Goal: Check status: Check status

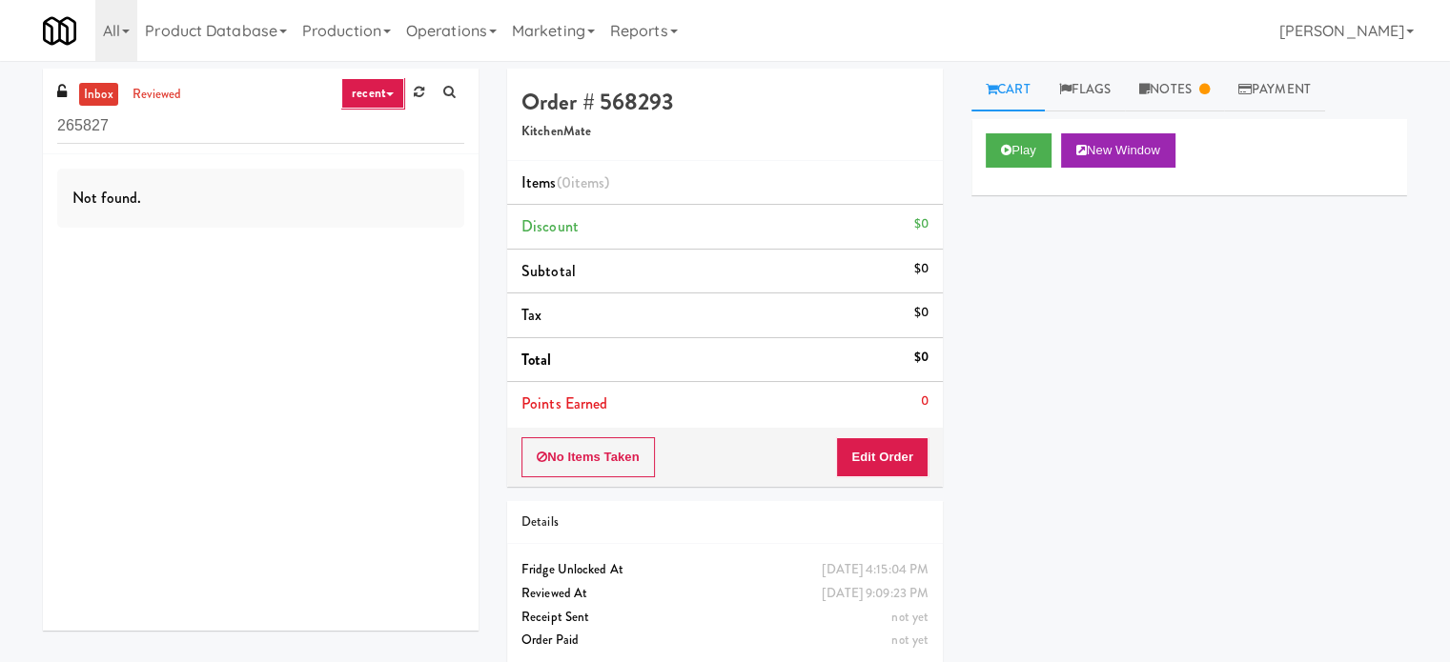
click at [388, 94] on icon at bounding box center [390, 94] width 8 height 4
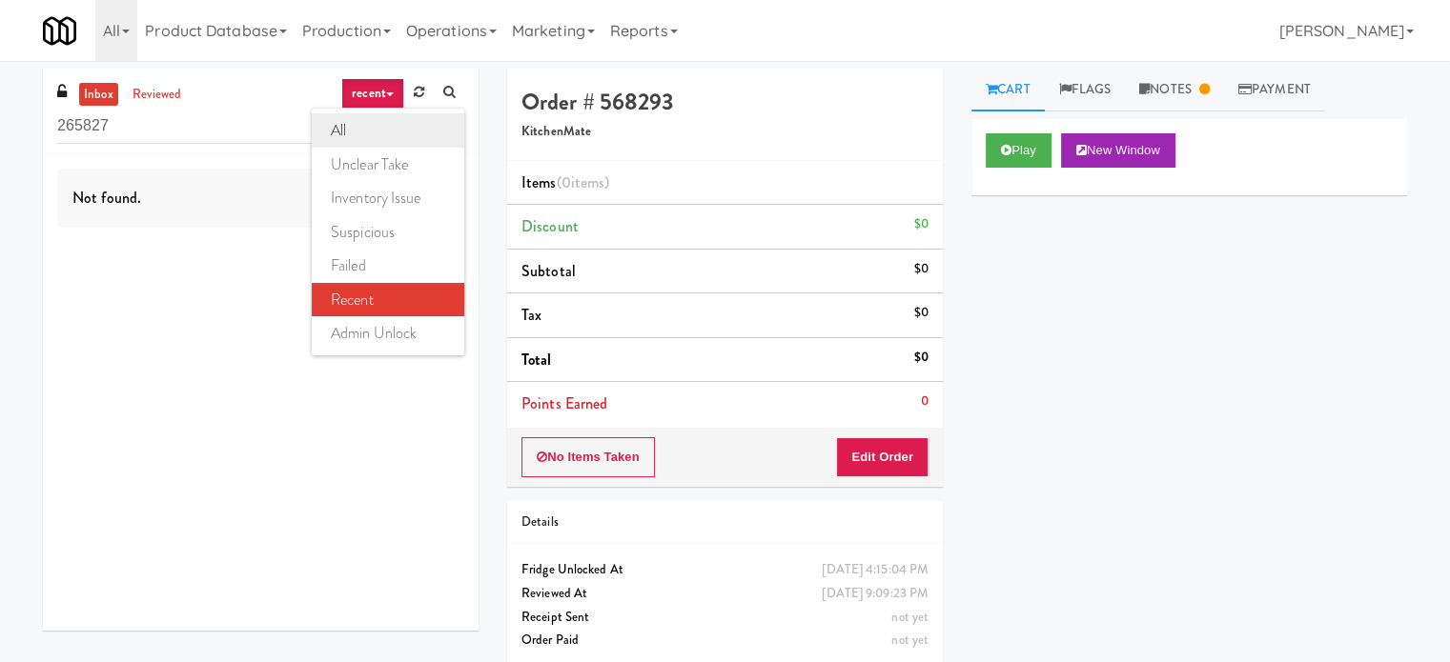
click at [375, 131] on link "all" at bounding box center [388, 130] width 152 height 34
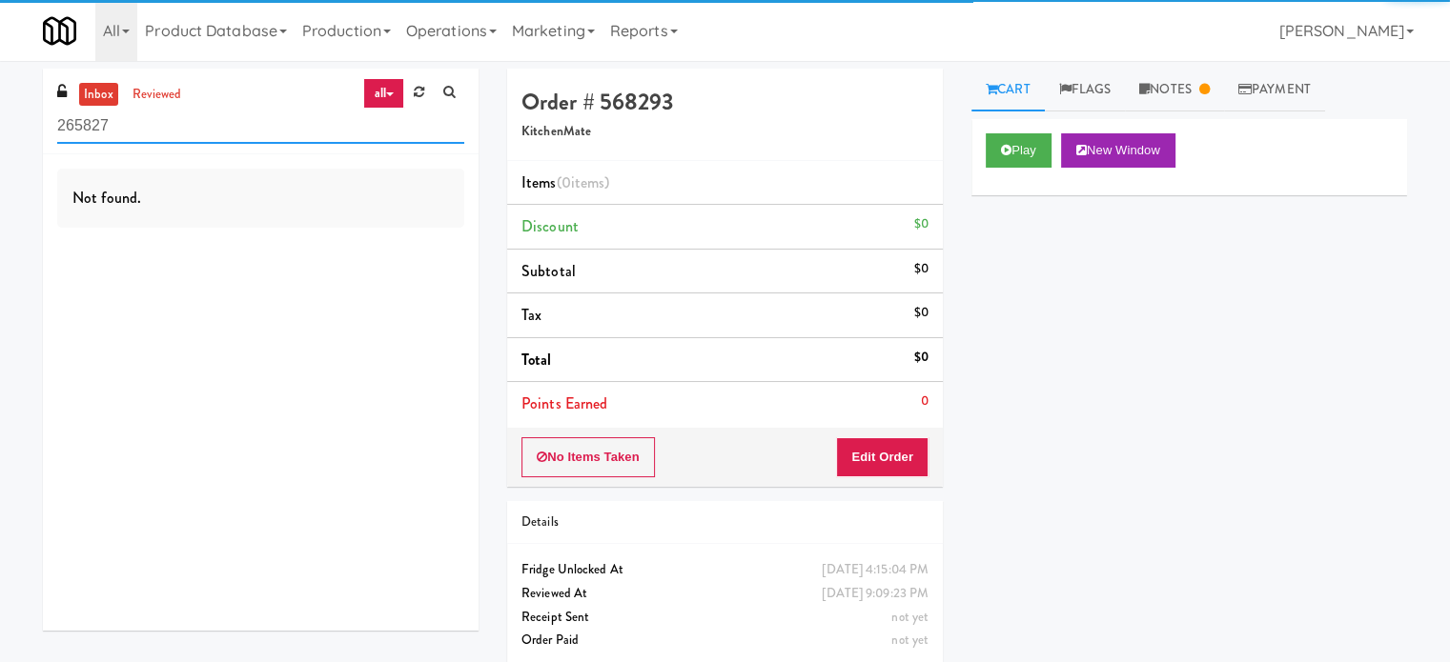
click at [147, 127] on input "265827" at bounding box center [260, 126] width 407 height 35
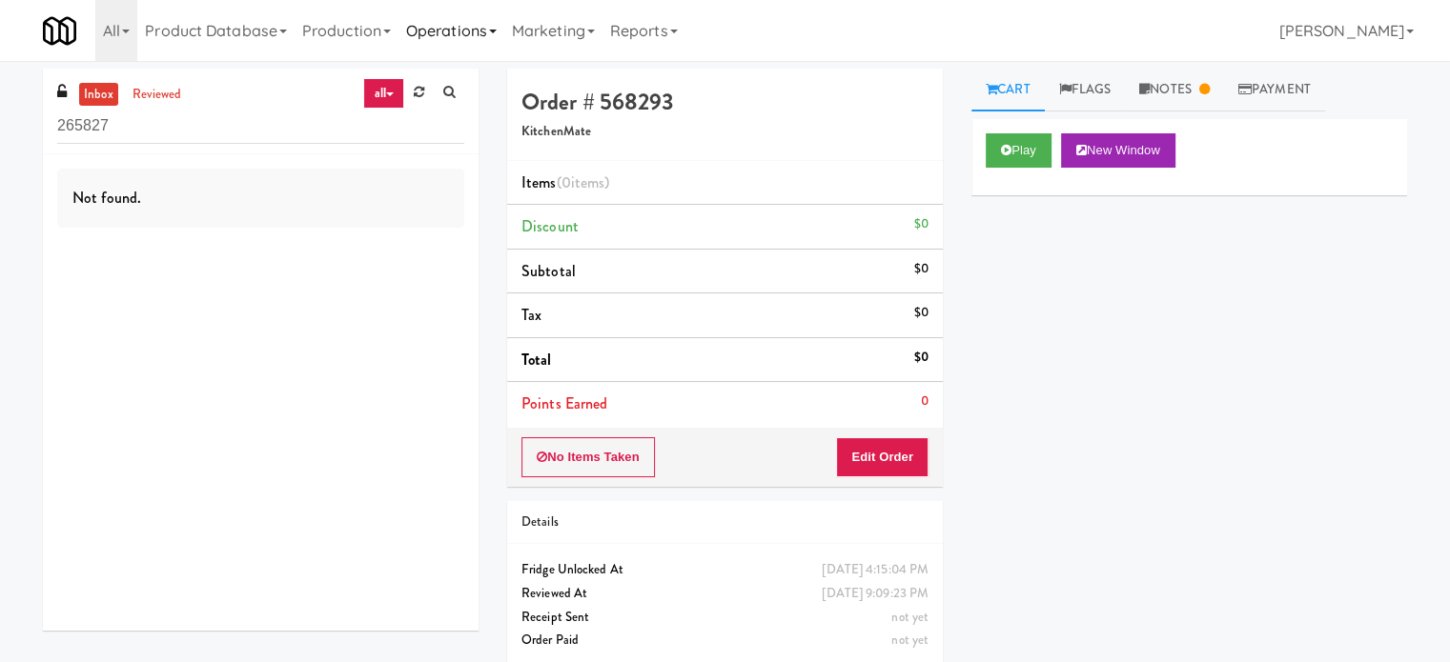
drag, startPoint x: 488, startPoint y: 24, endPoint x: 486, endPoint y: 37, distance: 13.5
click at [487, 25] on link "Operations" at bounding box center [451, 30] width 106 height 61
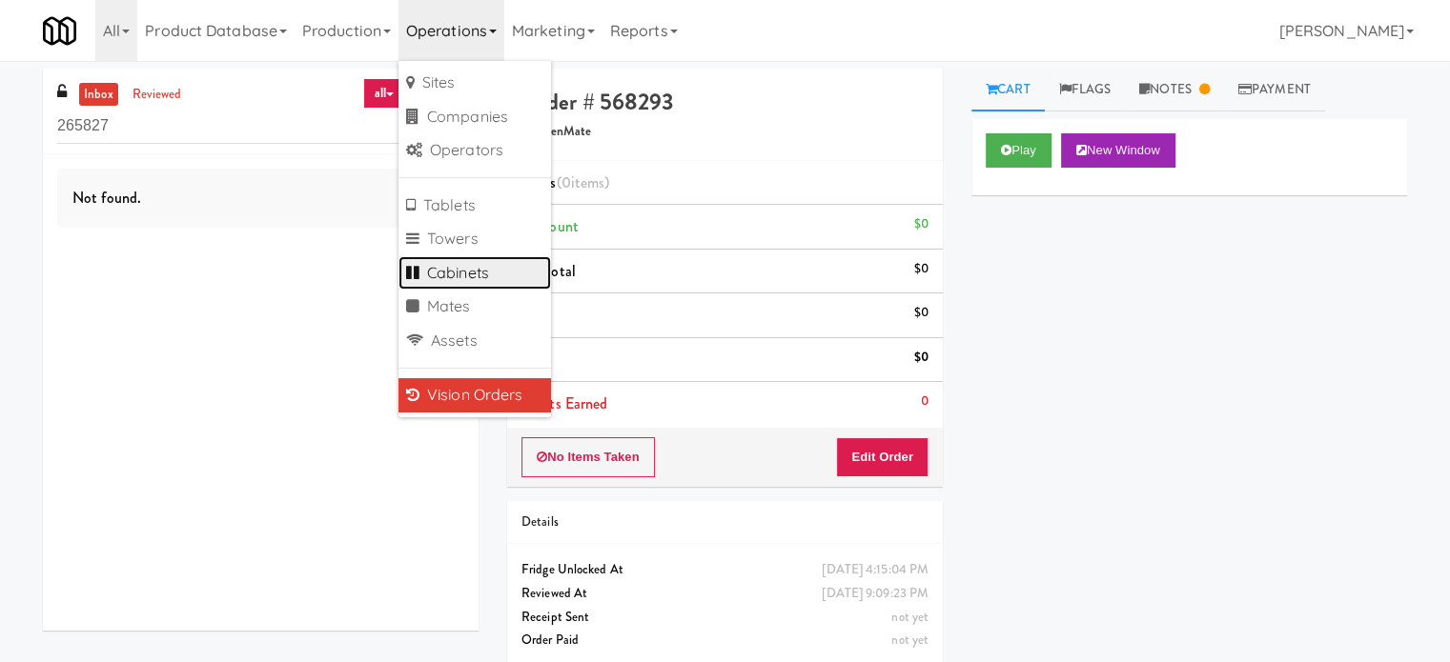
click at [467, 271] on link "Cabinets" at bounding box center [474, 273] width 152 height 34
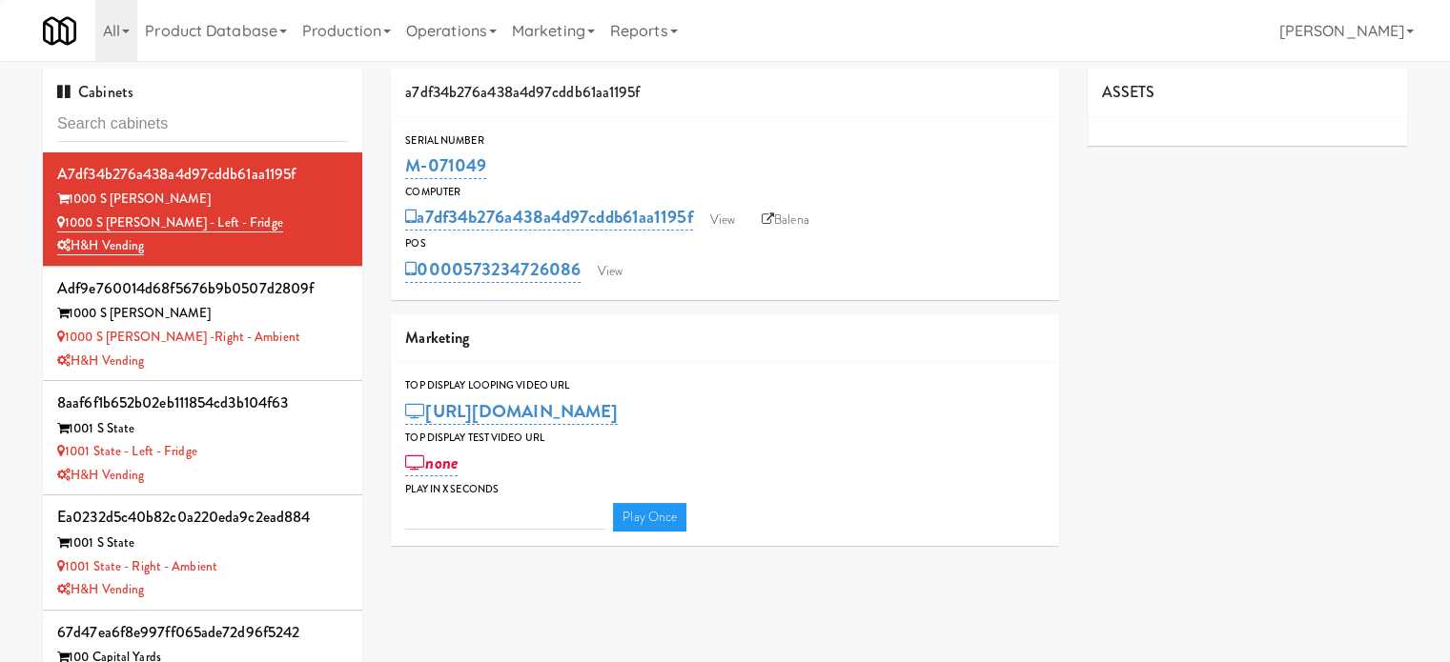
click at [226, 134] on input "text" at bounding box center [202, 124] width 291 height 35
type input "3"
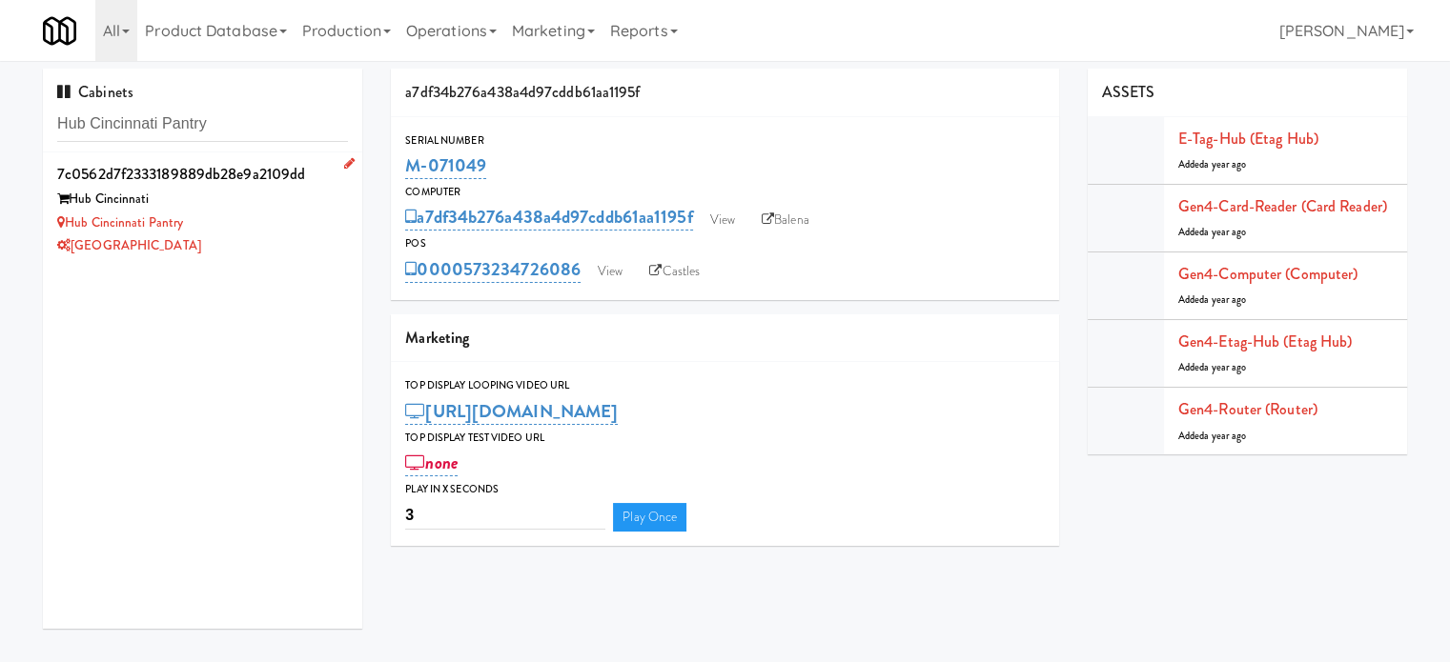
type input "Hub Cincinnati Pantry"
click at [306, 213] on div "Hub Cincinnati Pantry" at bounding box center [202, 224] width 291 height 24
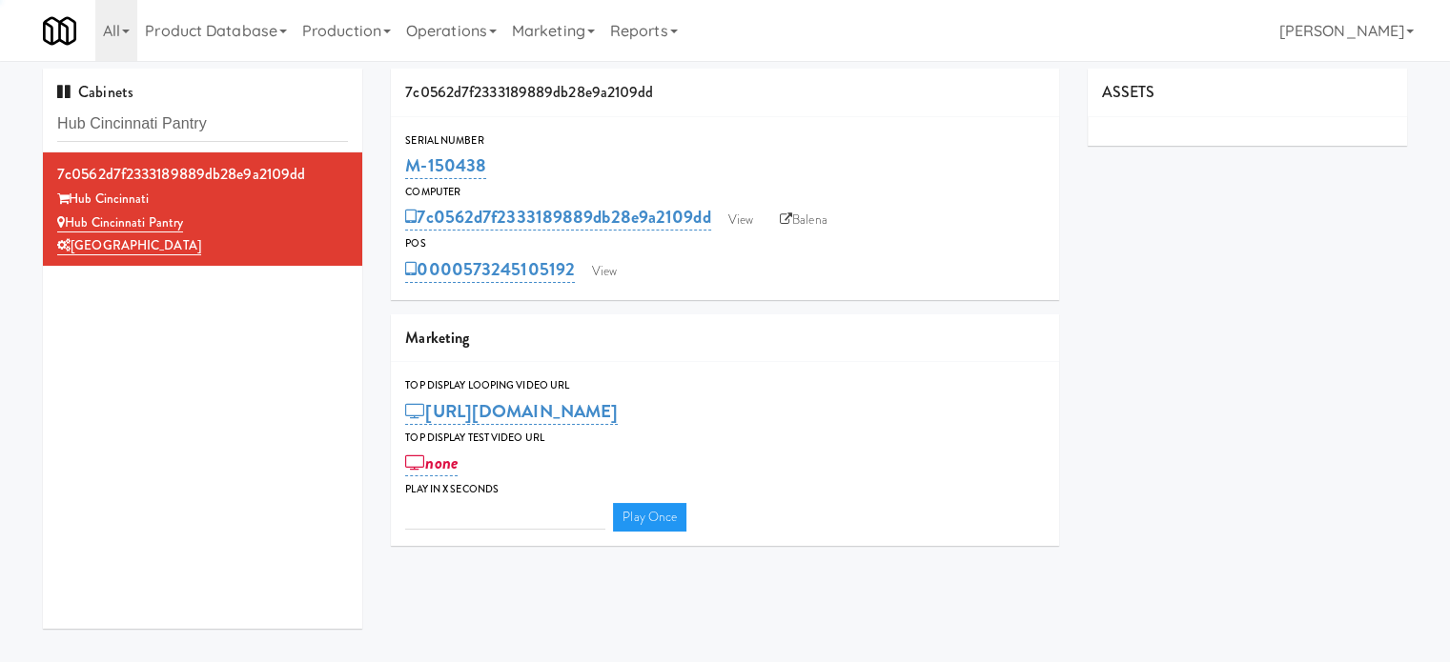
type input "3"
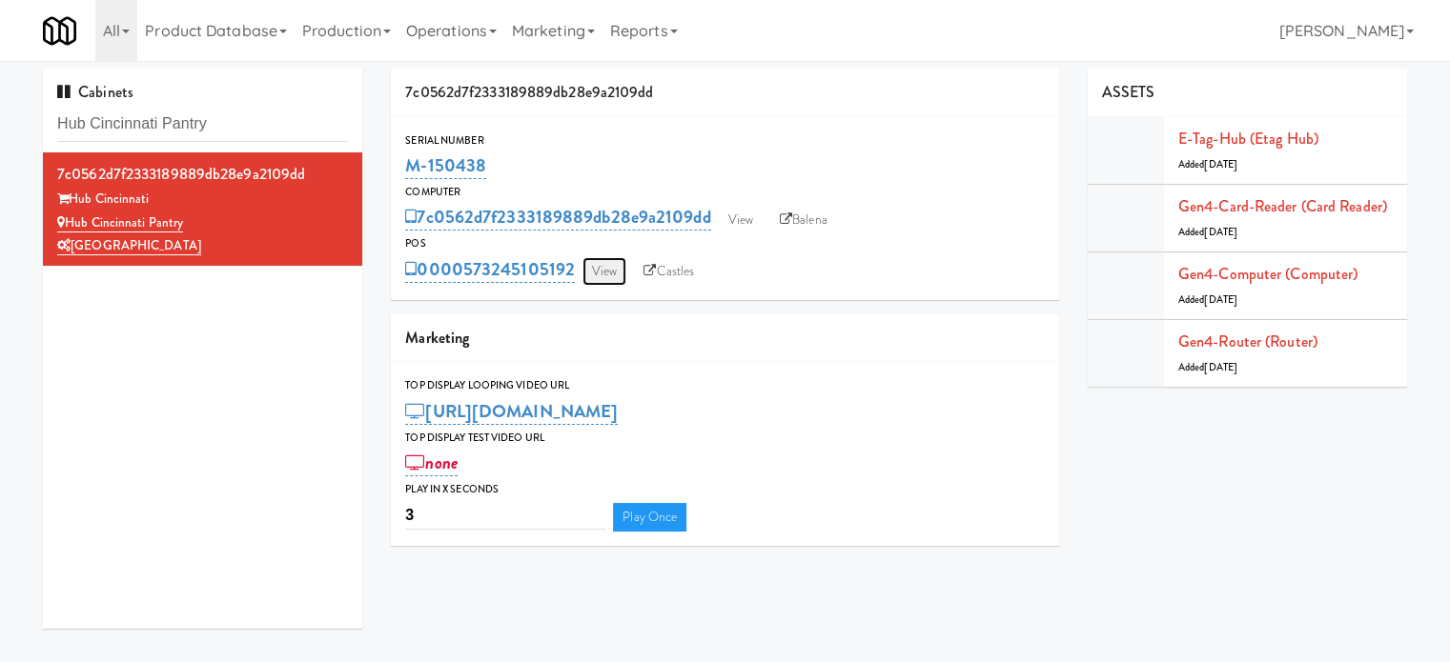
click at [600, 276] on link "View" at bounding box center [604, 271] width 44 height 29
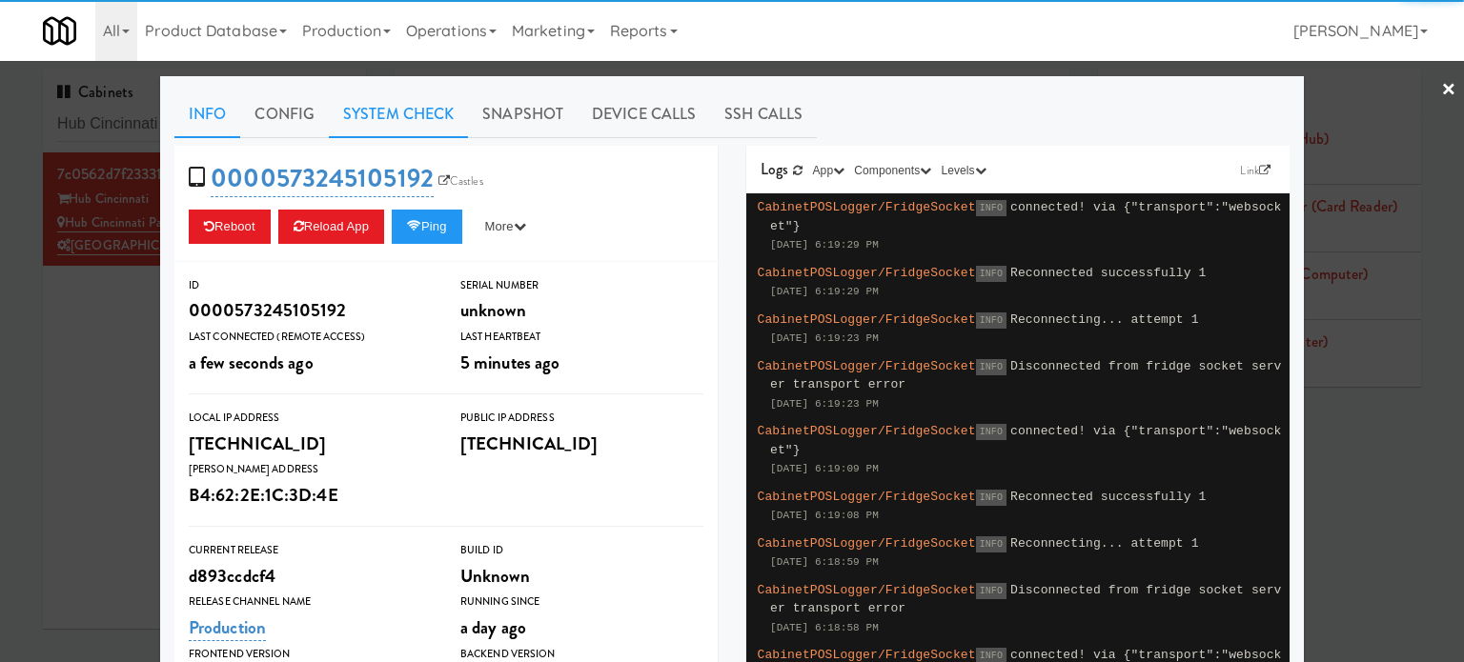
click at [393, 116] on link "System Check" at bounding box center [398, 115] width 139 height 48
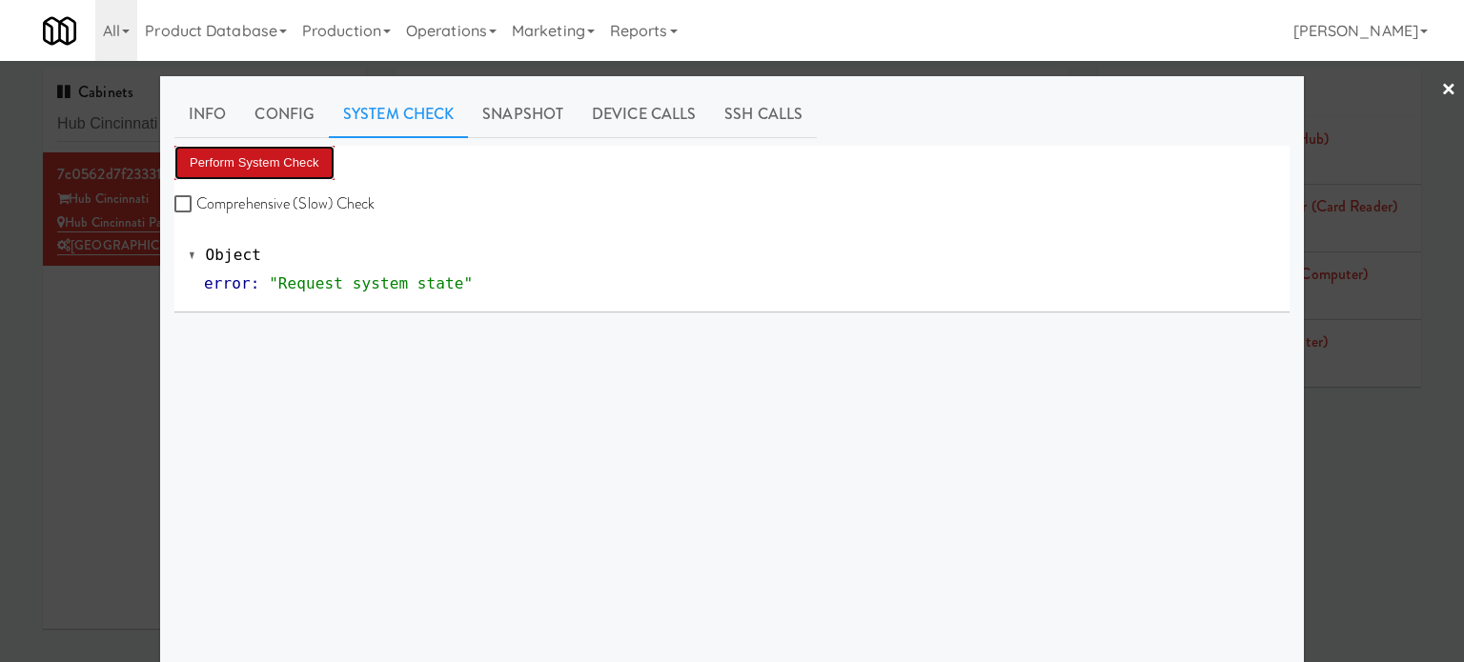
click at [301, 167] on button "Perform System Check" at bounding box center [254, 163] width 160 height 34
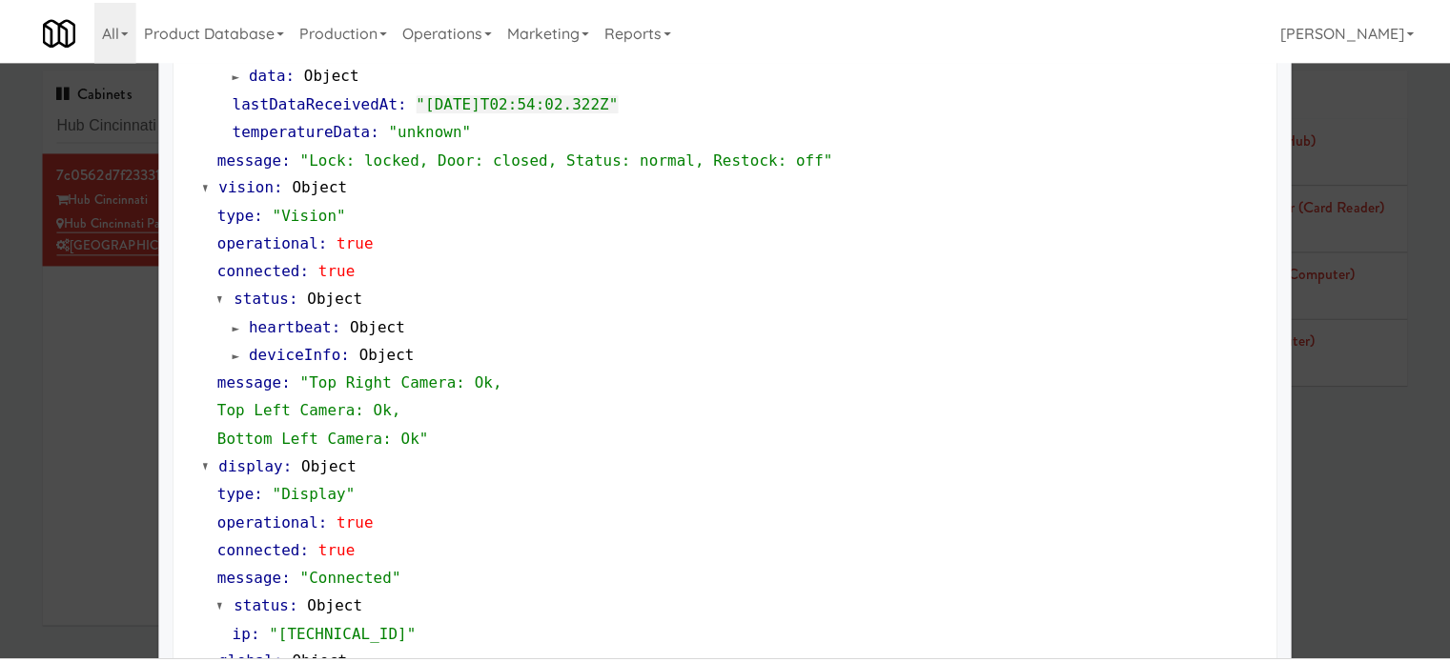
scroll to position [844, 0]
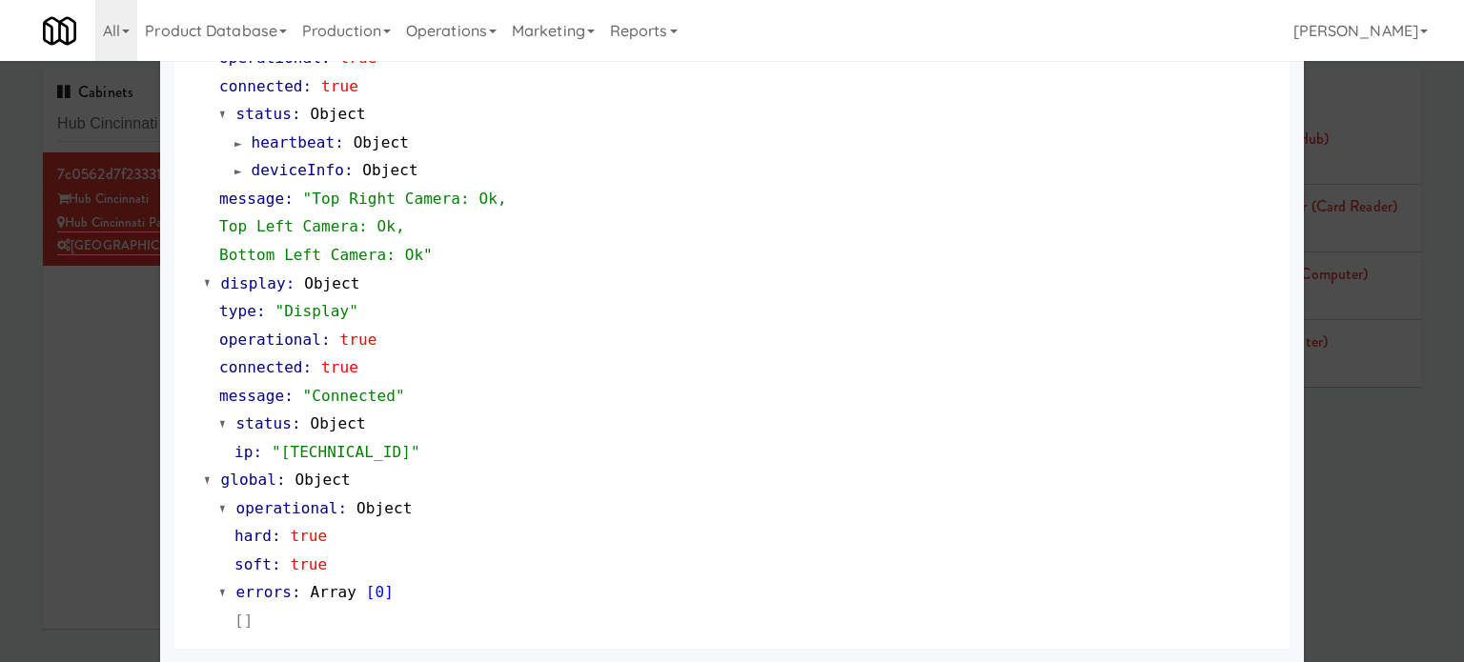
click at [97, 447] on div at bounding box center [732, 331] width 1464 height 662
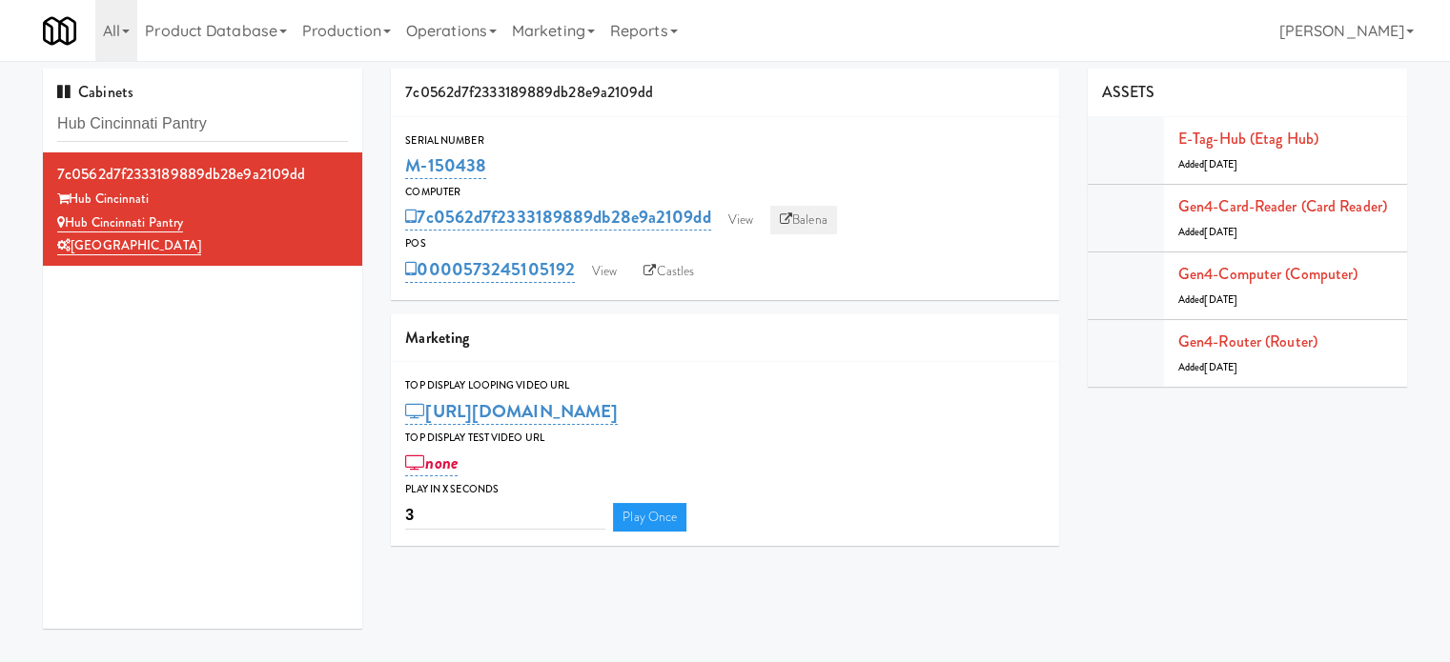
click at [801, 218] on link "Balena" at bounding box center [803, 220] width 67 height 29
click at [234, 123] on input "Hub Cincinnati Pantry" at bounding box center [202, 124] width 291 height 35
paste input "Avant HP - Ambient - Right"
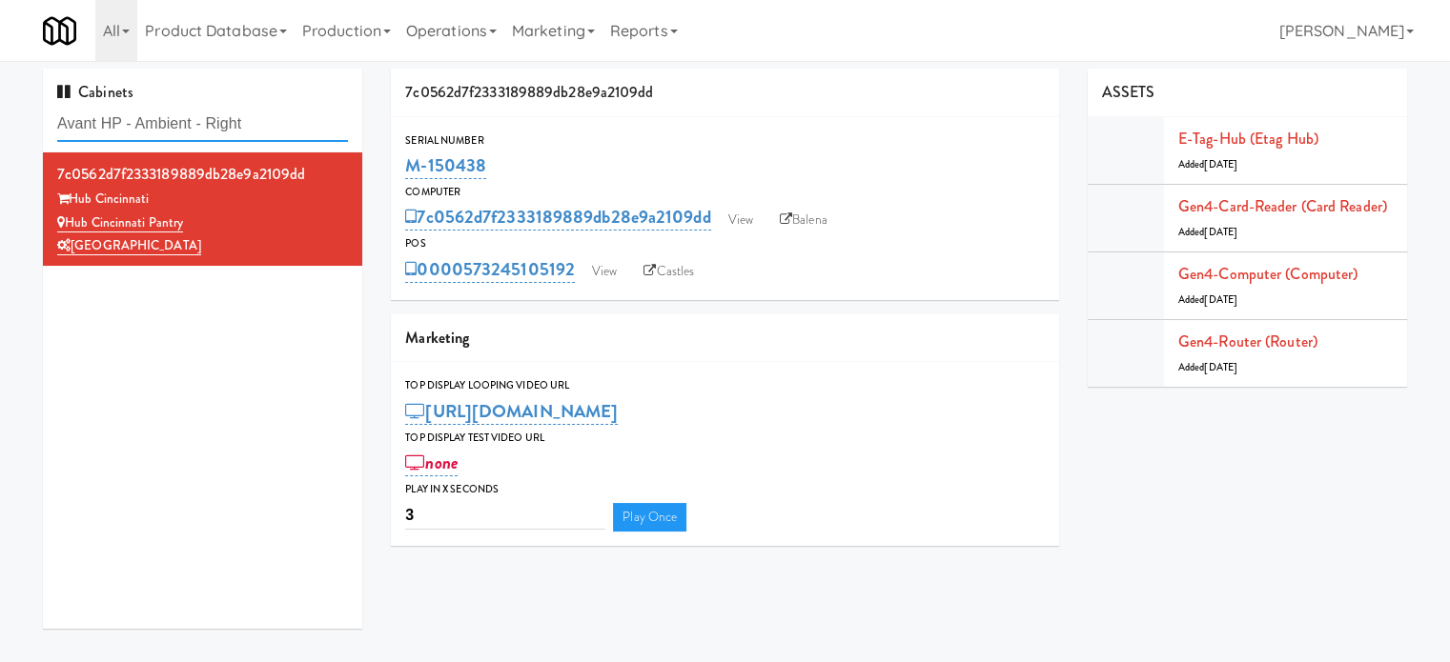
drag, startPoint x: 234, startPoint y: 120, endPoint x: 506, endPoint y: 135, distance: 272.0
click at [391, 127] on div "Cabinets Avant HP - Ambient - Right 7c0562d7f2333189889db28e9a2109dd Hub Cincin…" at bounding box center [725, 356] width 1392 height 575
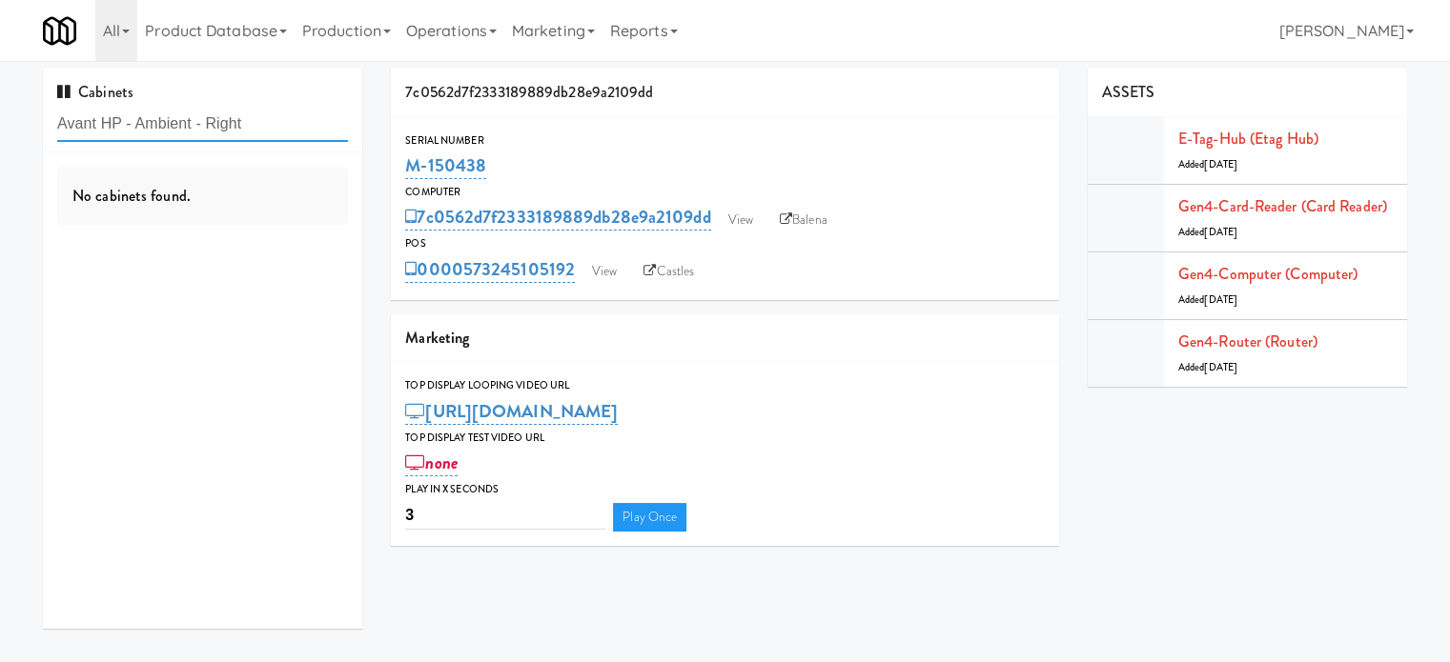
click at [292, 135] on input "Avant HP - Ambient - Right" at bounding box center [202, 124] width 291 height 35
type input "Avant HP - Ambient - Right"
click at [298, 128] on input "Avant HP - Ambient - Right" at bounding box center [202, 124] width 291 height 35
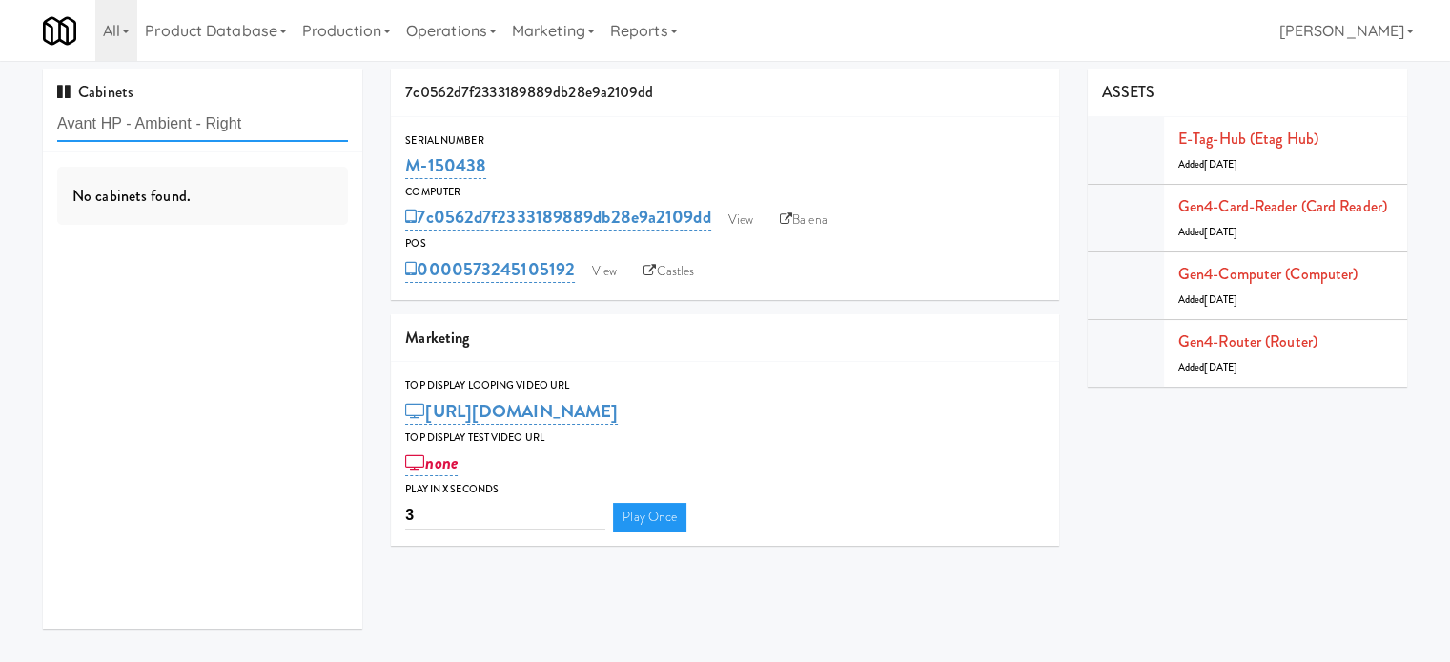
click at [298, 128] on input "Avant HP - Ambient - Right" at bounding box center [202, 124] width 291 height 35
click at [285, 129] on input "Avant HP - Ambient - Right" at bounding box center [202, 124] width 291 height 35
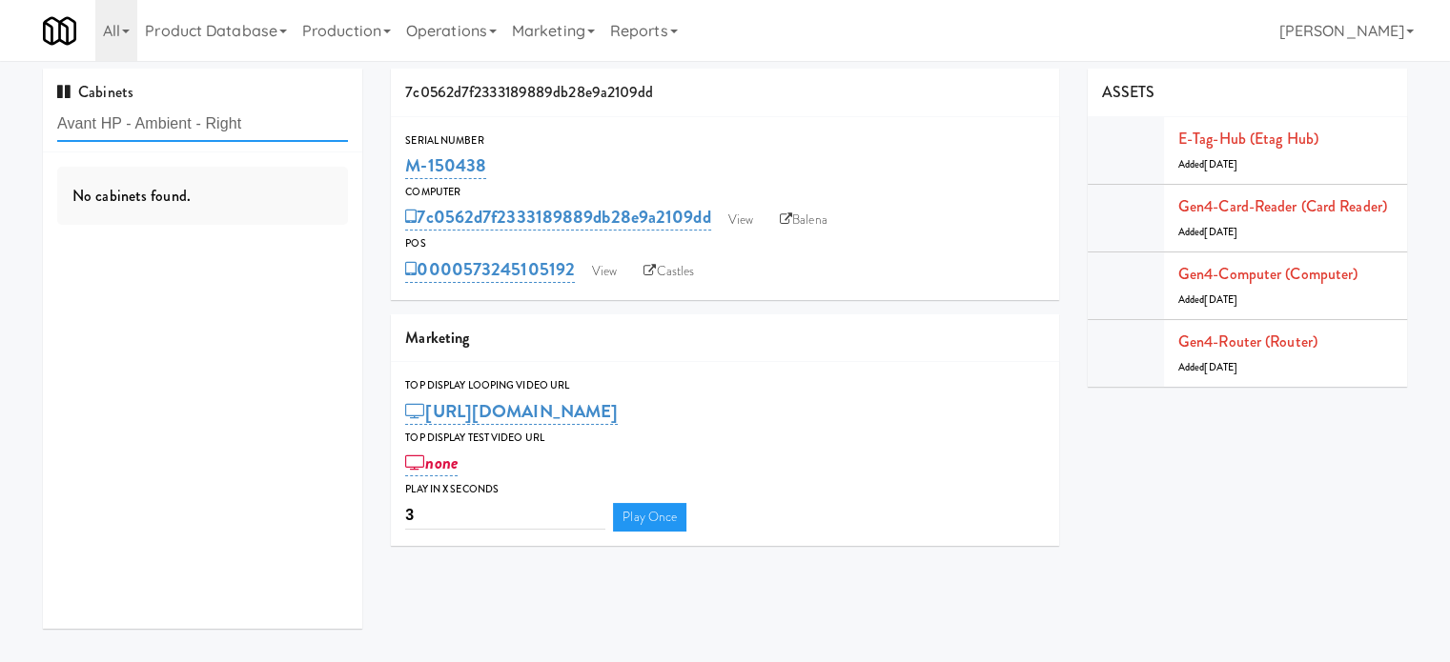
click at [285, 129] on input "Avant HP - Ambient - Right" at bounding box center [202, 124] width 291 height 35
click at [441, 28] on link "Operations" at bounding box center [451, 30] width 106 height 61
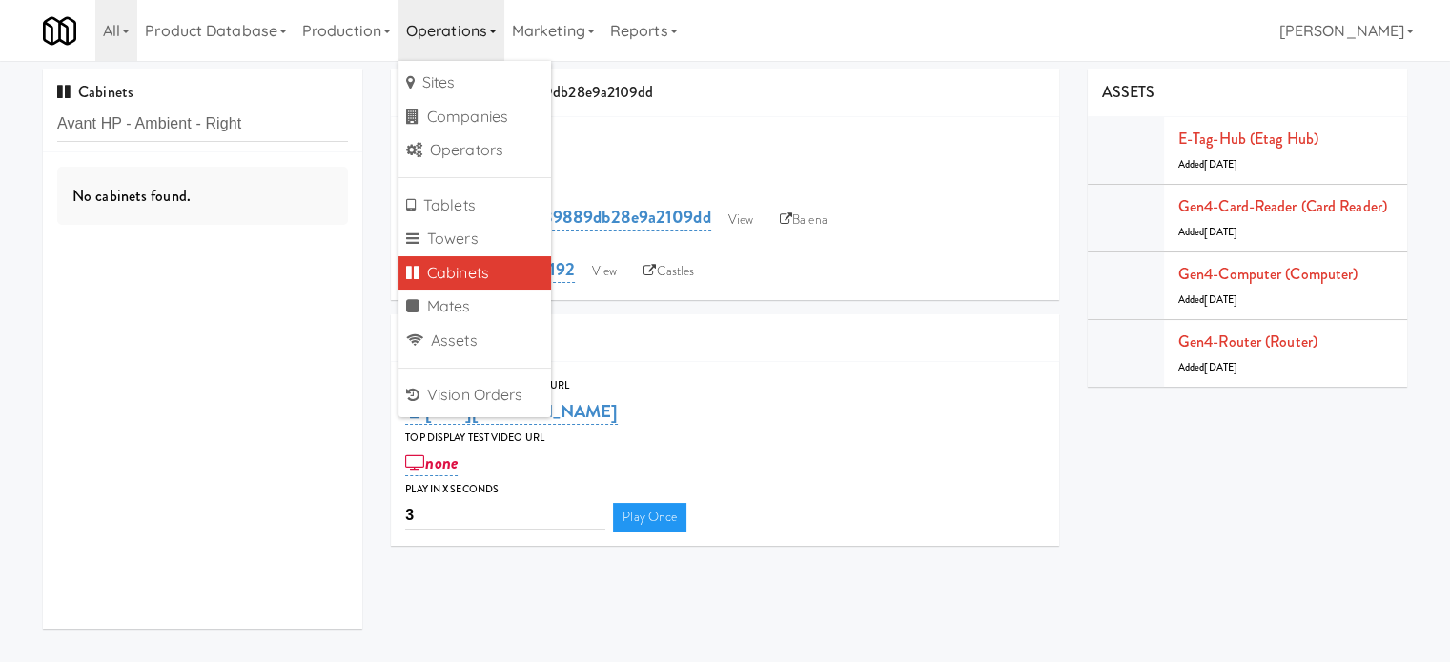
click at [480, 270] on link "Cabinets" at bounding box center [474, 273] width 152 height 34
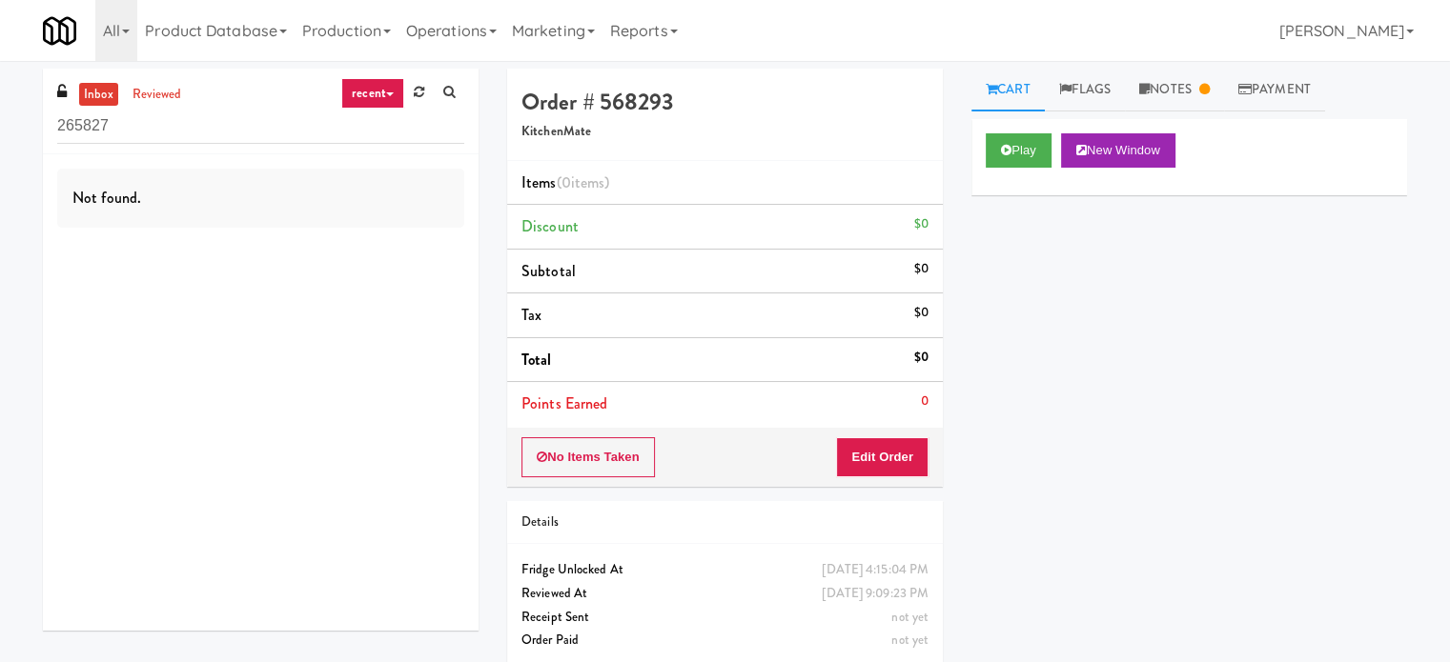
click at [1121, 576] on div "Play New Window Primary Flag Clear Flag if unable to determine what was taken o…" at bounding box center [1189, 476] width 436 height 715
click at [473, 18] on link "Operations" at bounding box center [451, 30] width 106 height 61
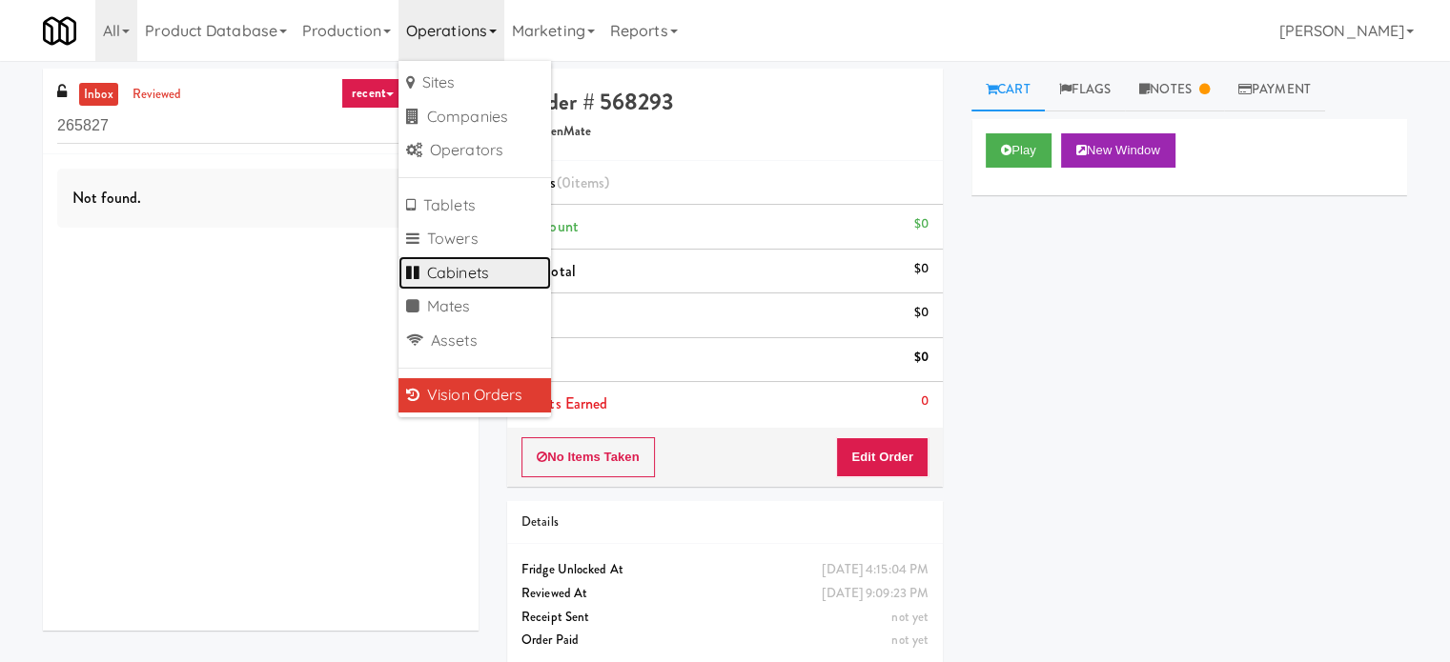
click at [473, 270] on link "Cabinets" at bounding box center [474, 273] width 152 height 34
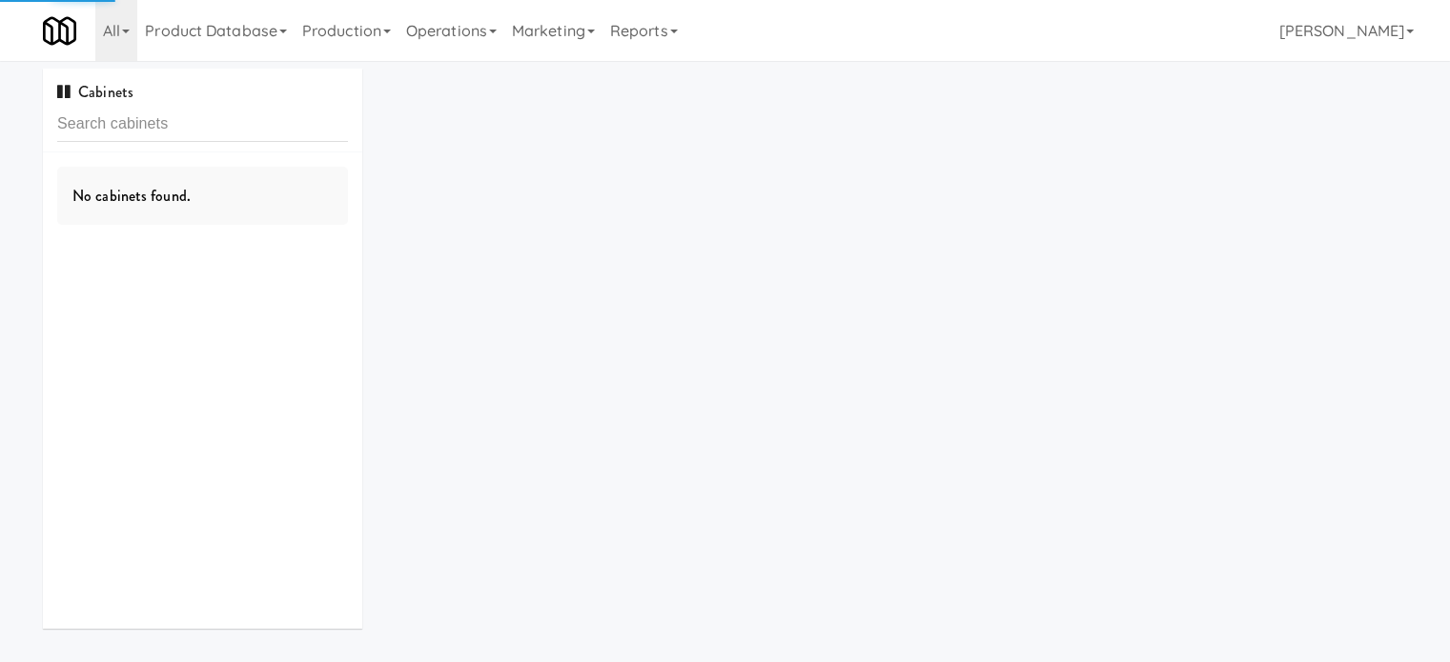
click at [241, 126] on input "text" at bounding box center [202, 124] width 291 height 35
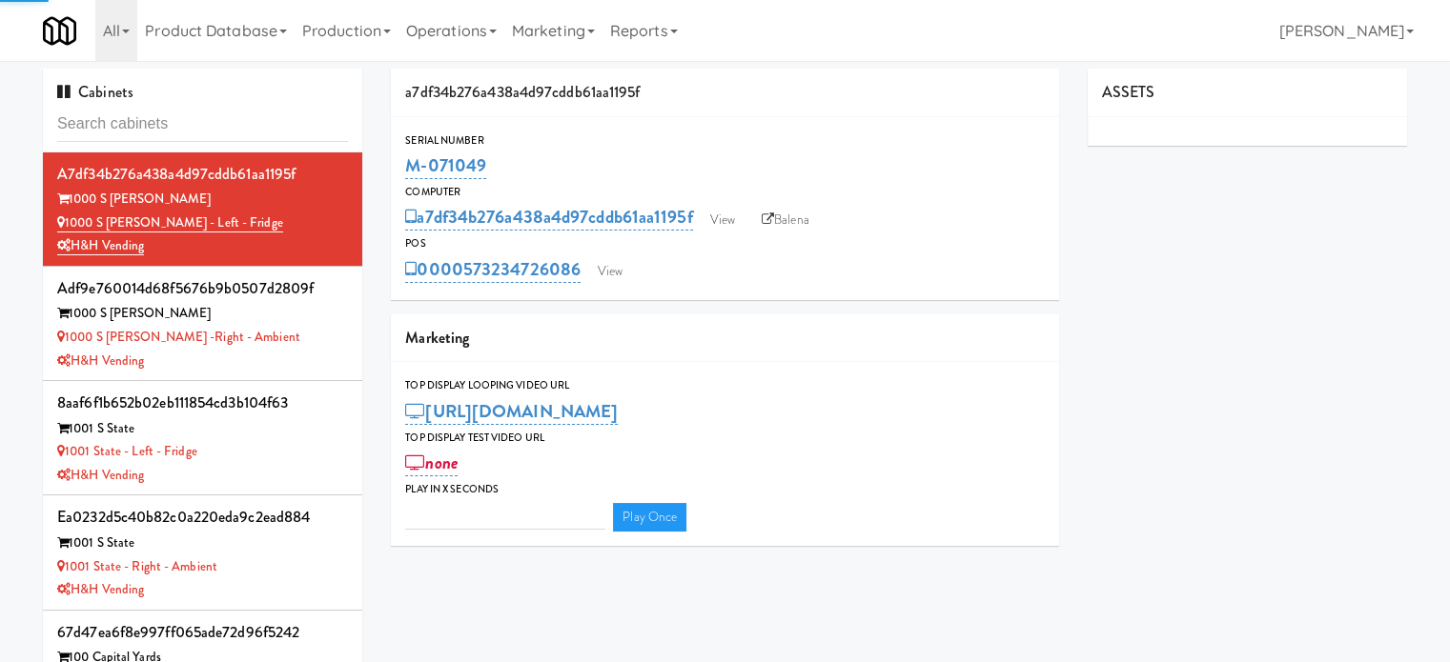
type input "3"
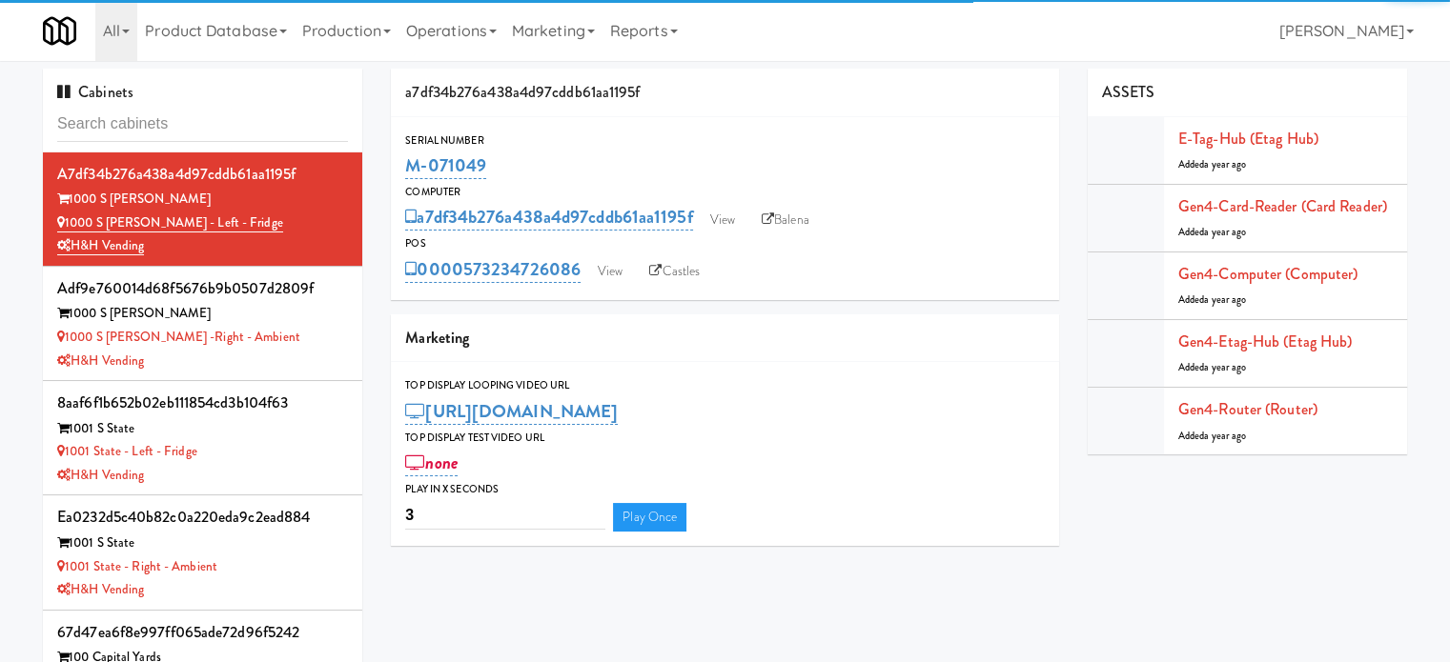
click at [245, 125] on input "text" at bounding box center [202, 124] width 291 height 35
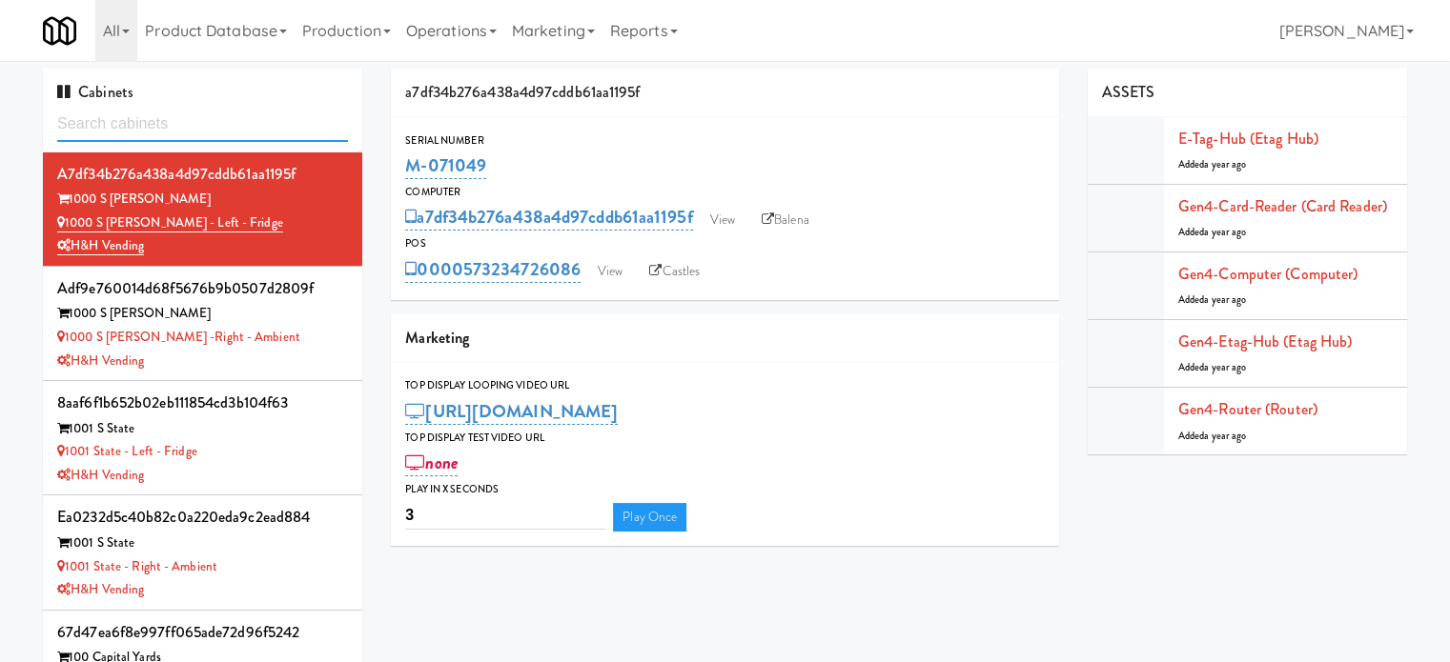
click at [256, 117] on input "text" at bounding box center [202, 124] width 291 height 35
paste input "Avant HP - Ambient - Right"
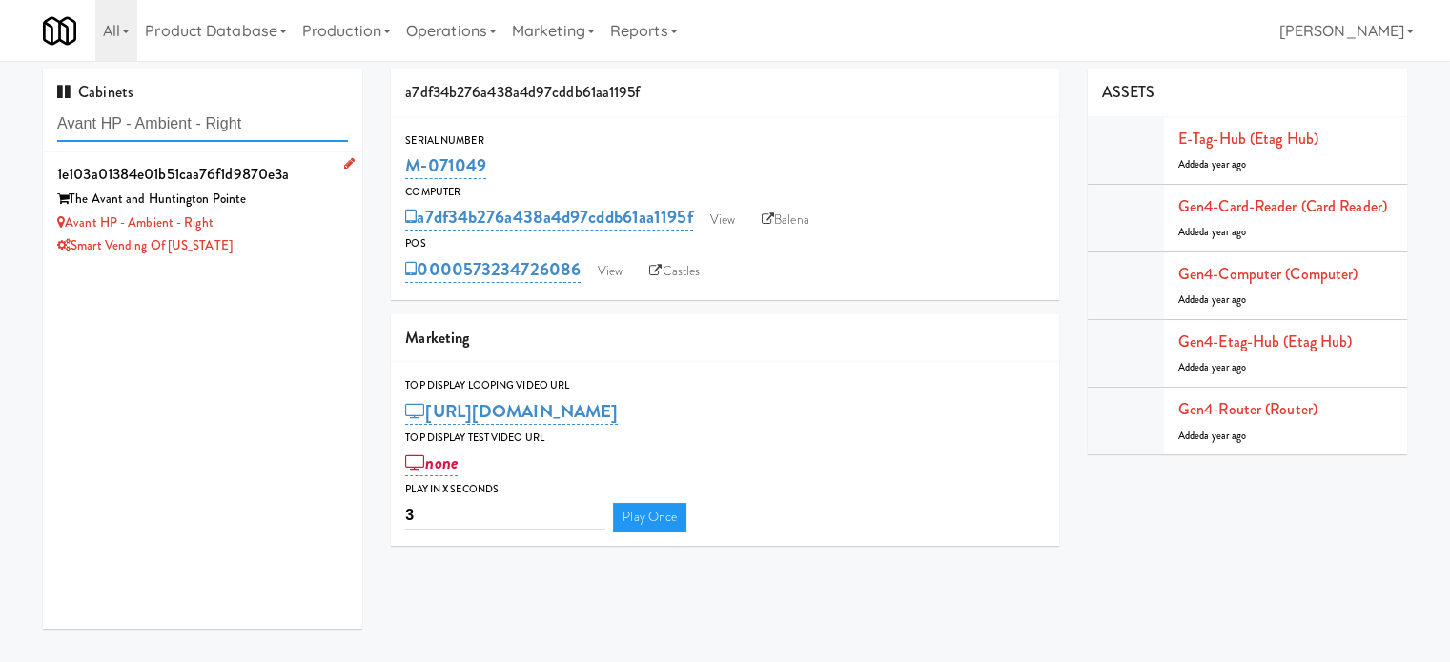
type input "Avant HP - Ambient - Right"
drag, startPoint x: 277, startPoint y: 213, endPoint x: 370, endPoint y: 210, distance: 92.5
click at [278, 213] on div "Avant HP - Ambient - Right" at bounding box center [202, 224] width 291 height 24
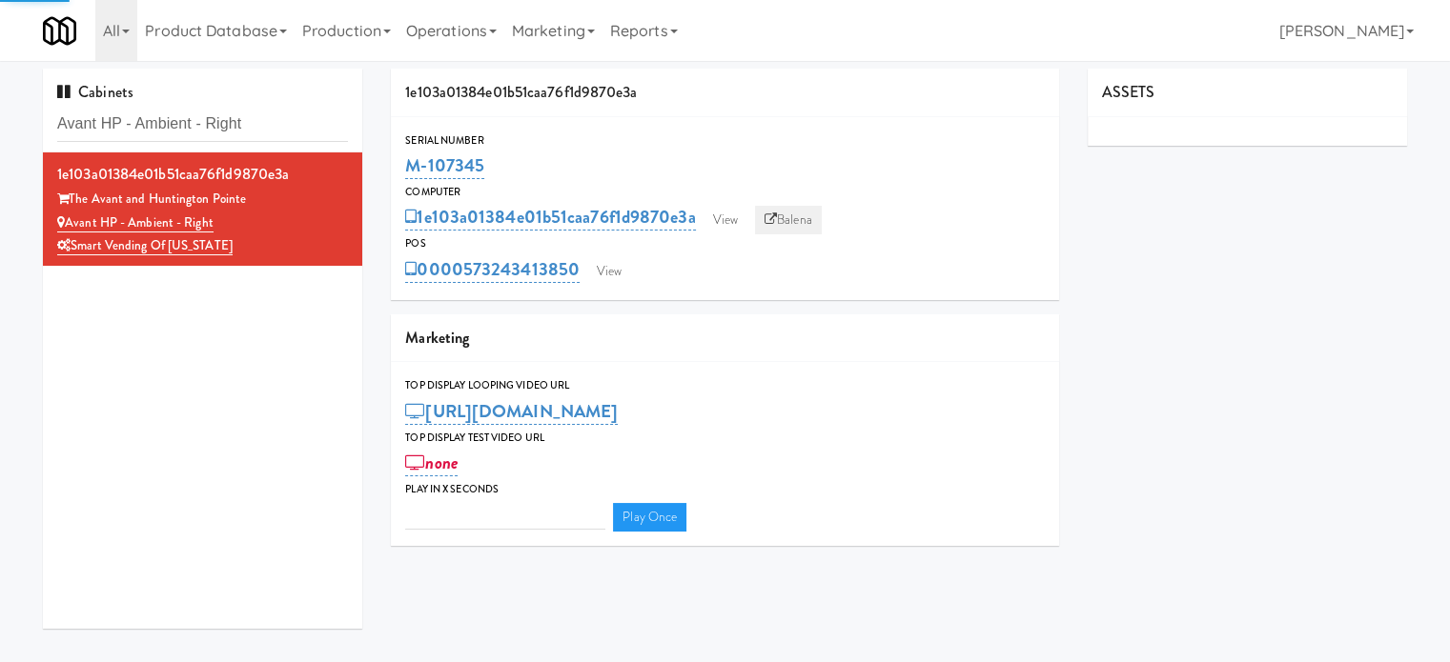
type input "3"
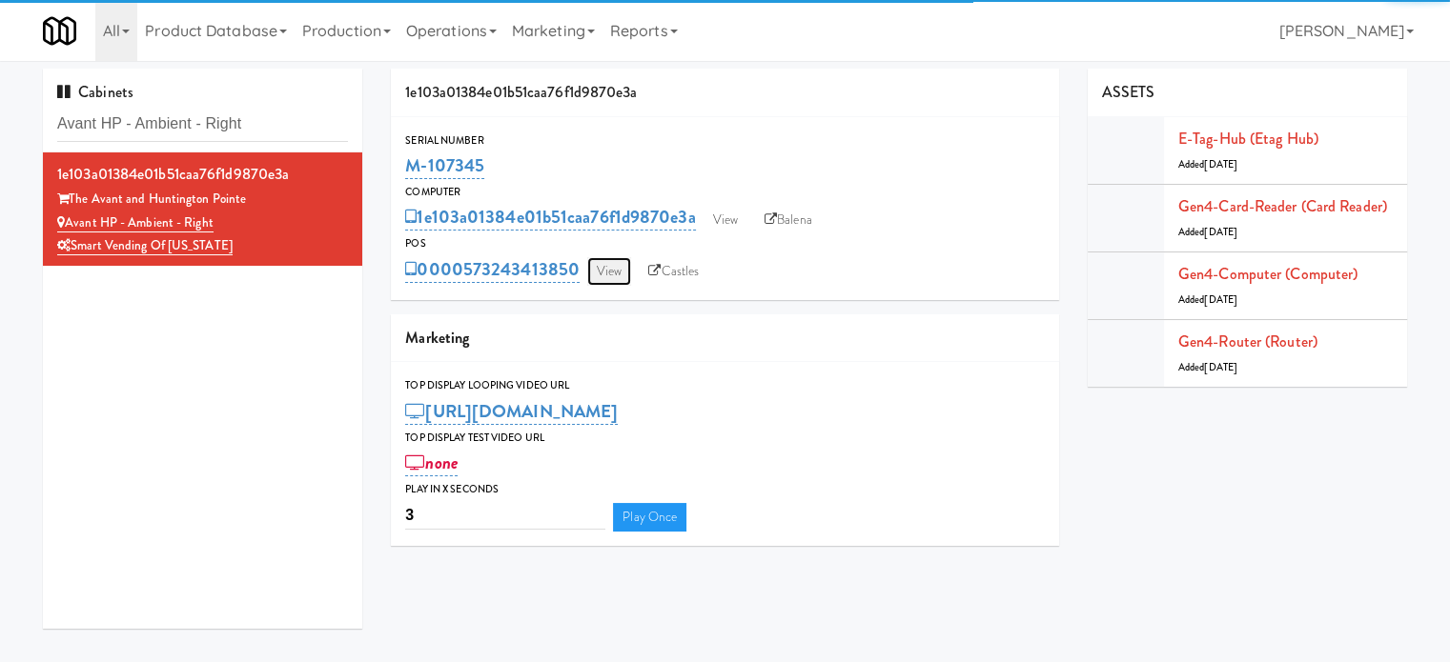
click at [612, 270] on link "View" at bounding box center [609, 271] width 44 height 29
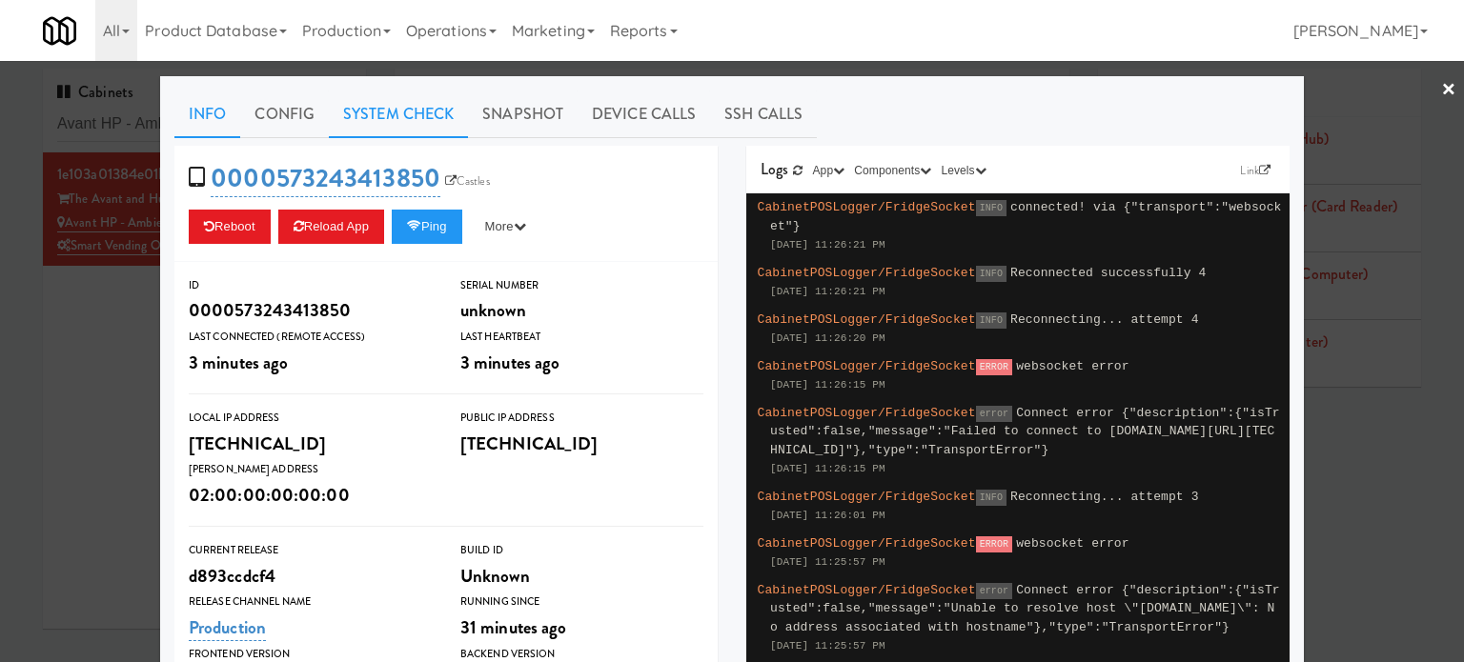
click at [412, 112] on link "System Check" at bounding box center [398, 115] width 139 height 48
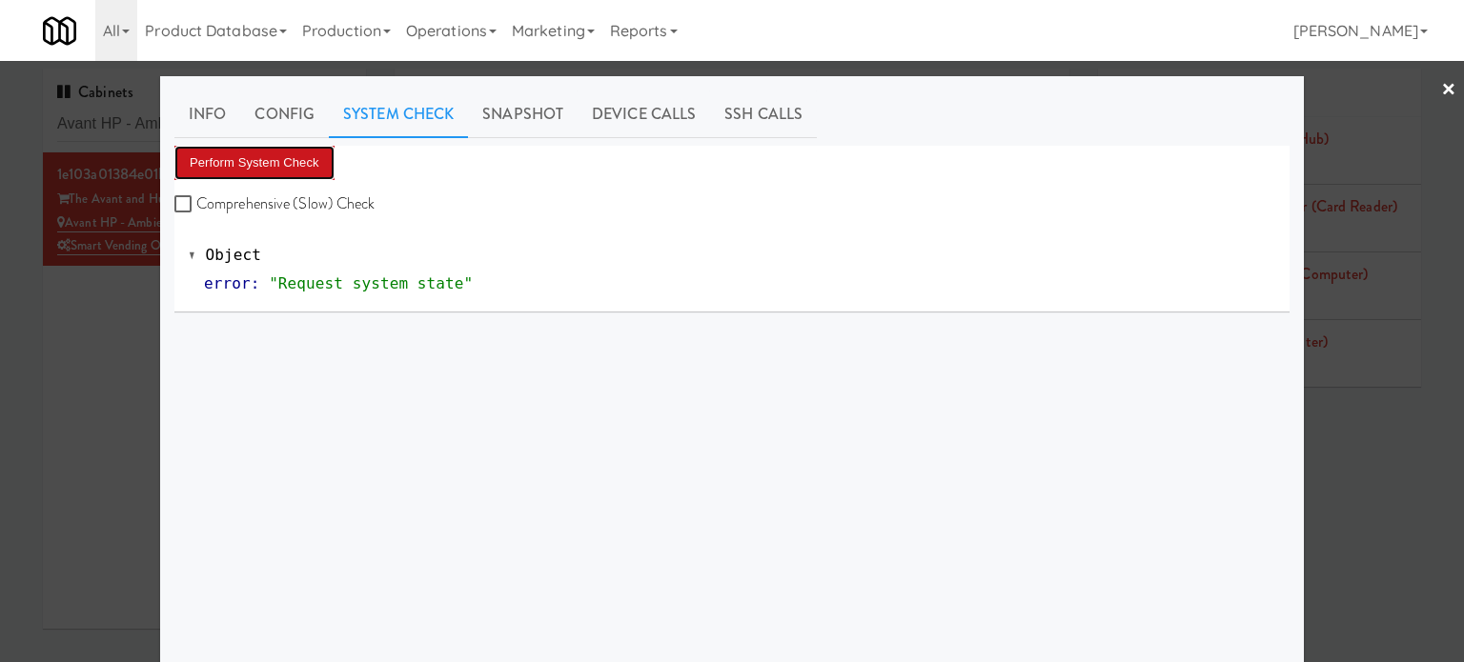
click at [274, 163] on button "Perform System Check" at bounding box center [254, 163] width 160 height 34
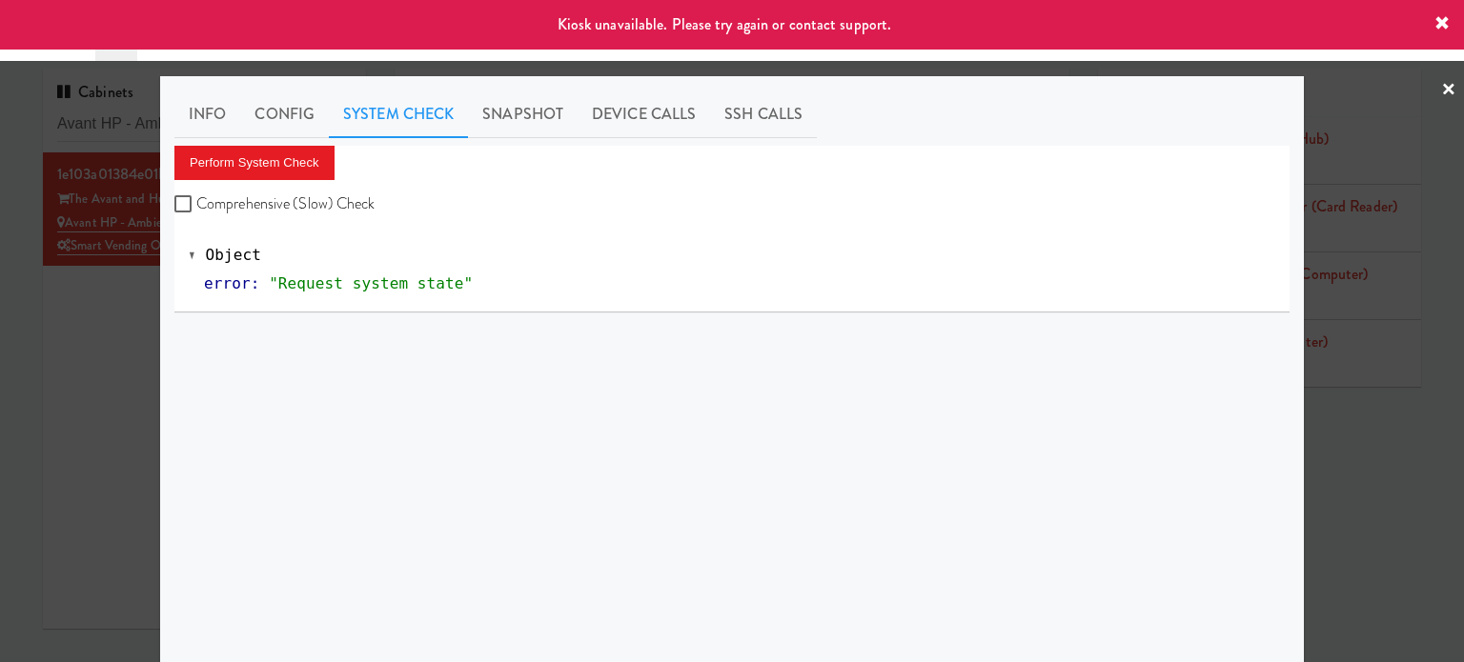
click at [122, 315] on div at bounding box center [732, 331] width 1464 height 662
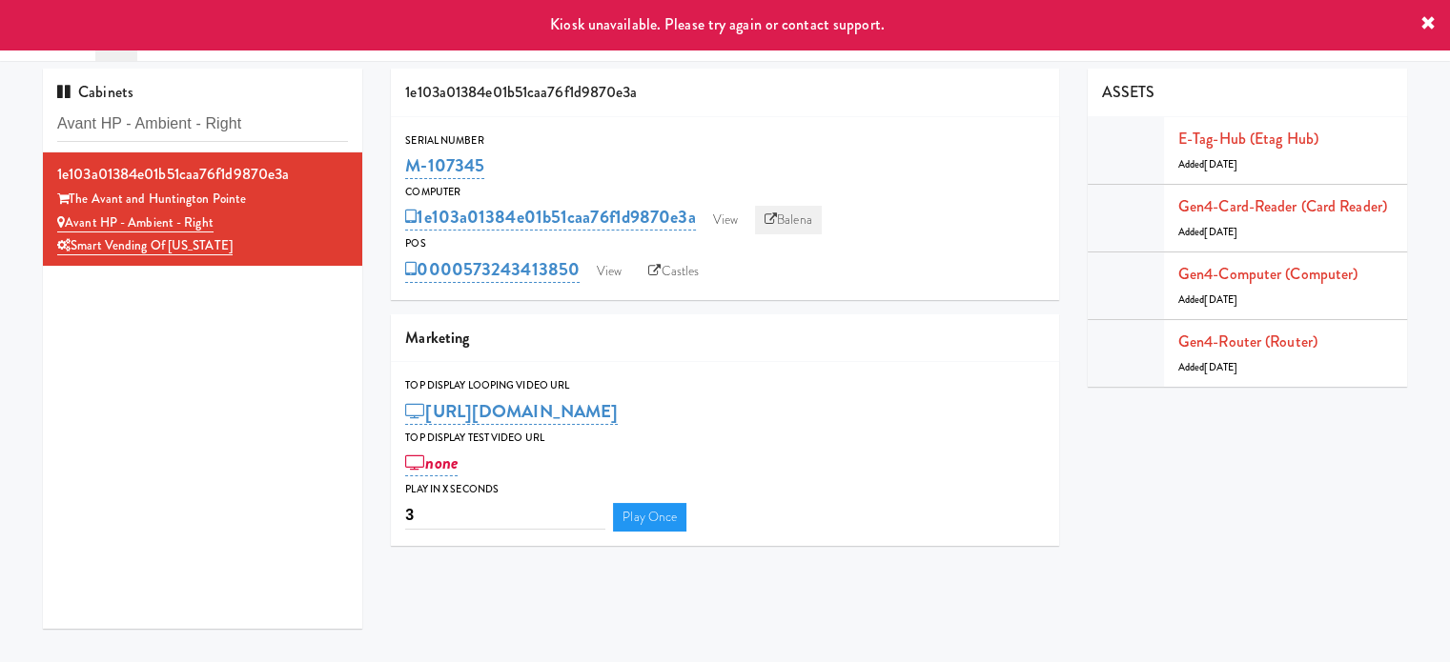
click at [798, 223] on link "Balena" at bounding box center [788, 220] width 67 height 29
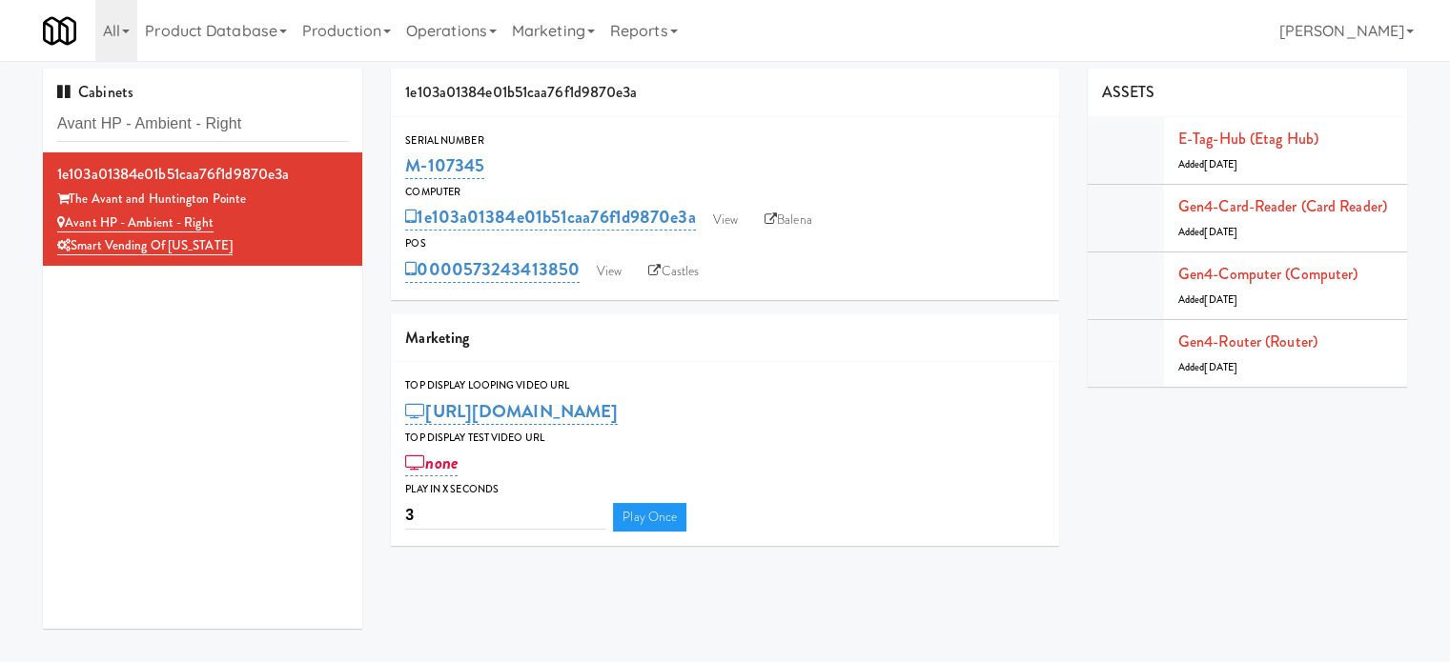
drag, startPoint x: 484, startPoint y: 164, endPoint x: 404, endPoint y: 168, distance: 80.1
click at [404, 168] on div "Serial Number M-107345" at bounding box center [725, 157] width 668 height 51
copy link "M-107345"
click at [274, 132] on input "Avant HP - Ambient - Right" at bounding box center [202, 124] width 291 height 35
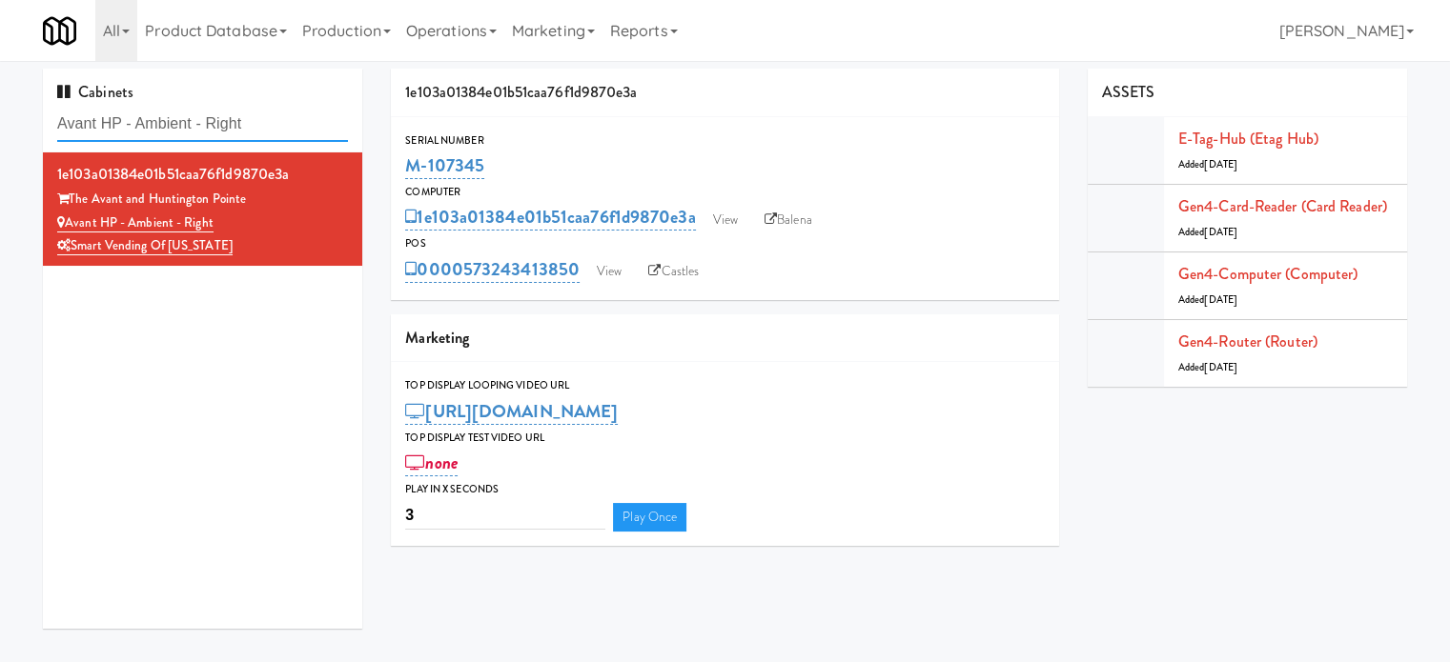
click at [274, 132] on input "Avant HP - Ambient - Right" at bounding box center [202, 124] width 291 height 35
paste input "Cooler - Lef"
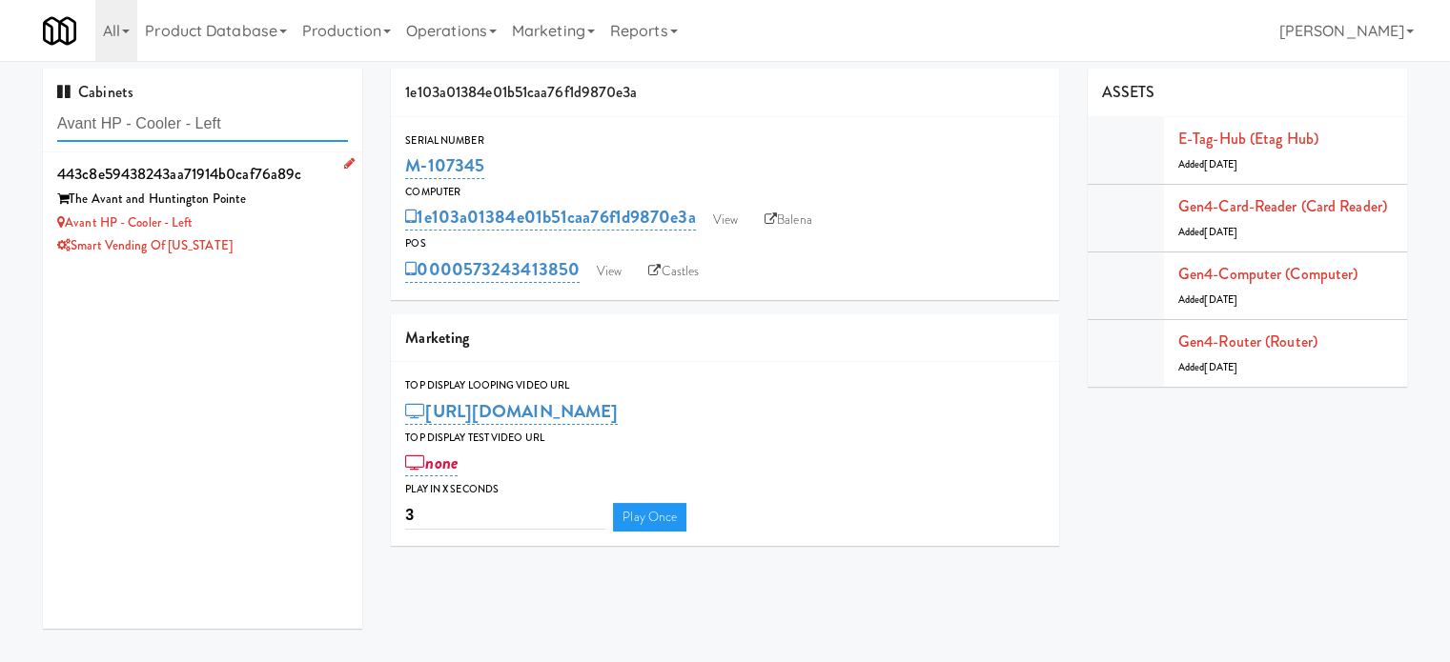
type input "Avant HP - Cooler - Left"
click at [308, 226] on div "Avant HP - Cooler - Left" at bounding box center [202, 224] width 291 height 24
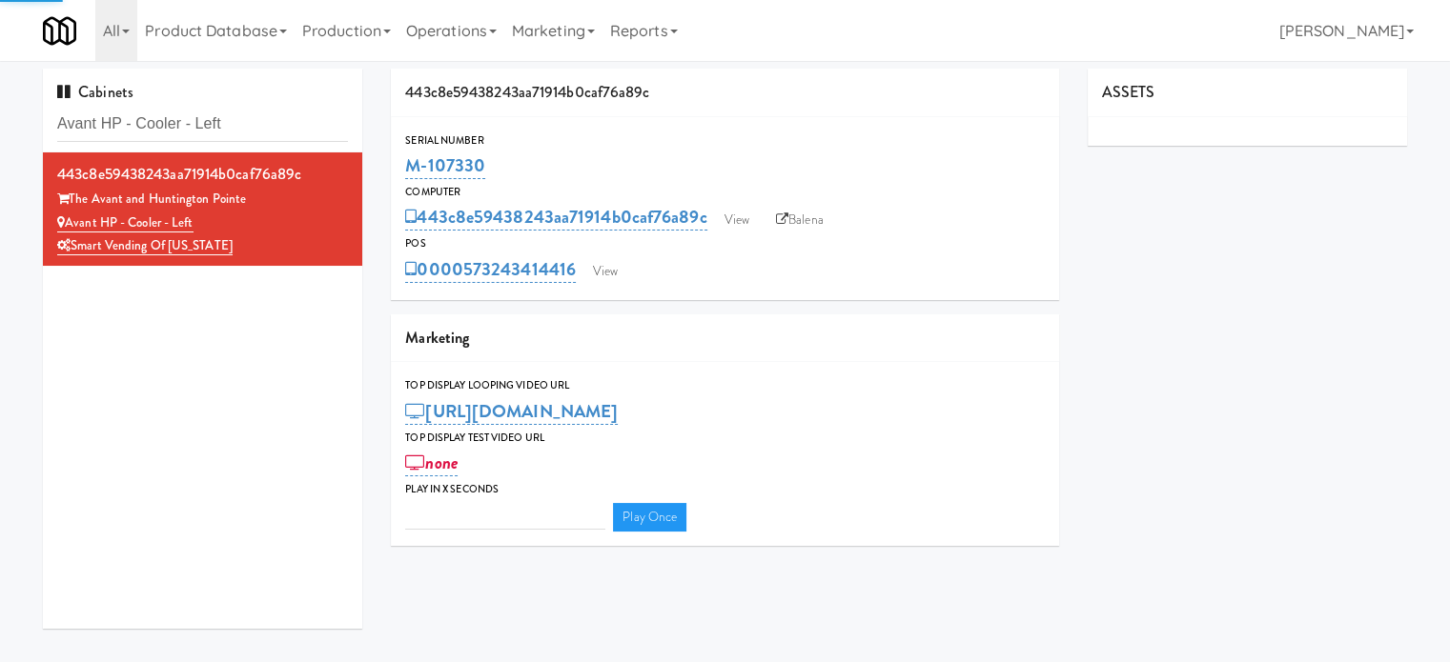
type input "3"
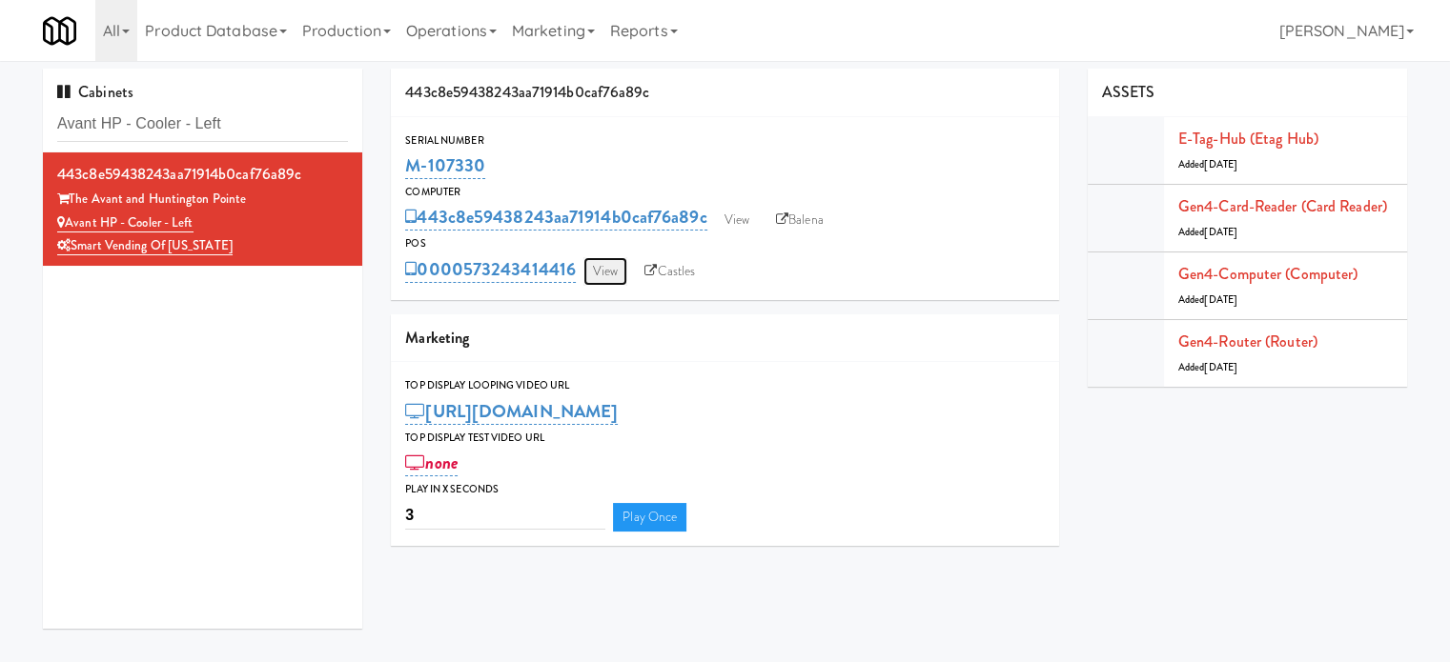
click at [601, 275] on link "View" at bounding box center [605, 271] width 44 height 29
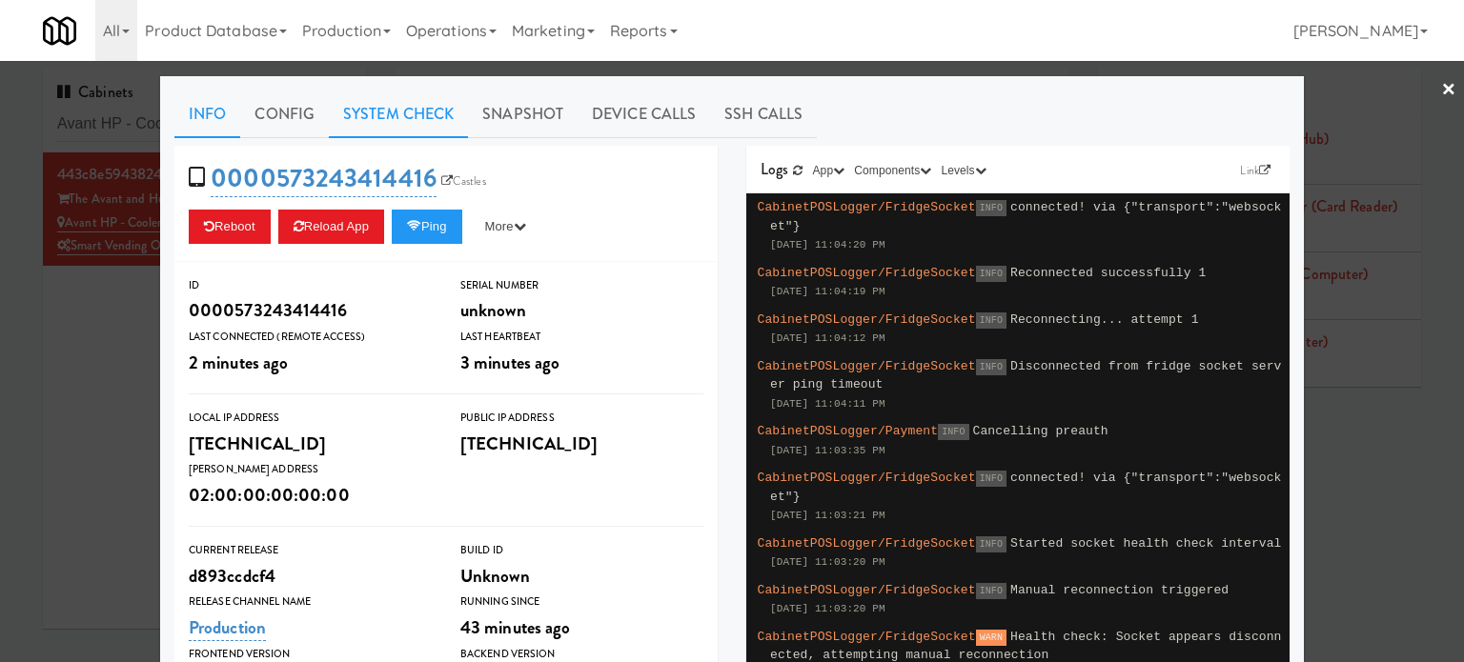
click at [390, 114] on link "System Check" at bounding box center [398, 115] width 139 height 48
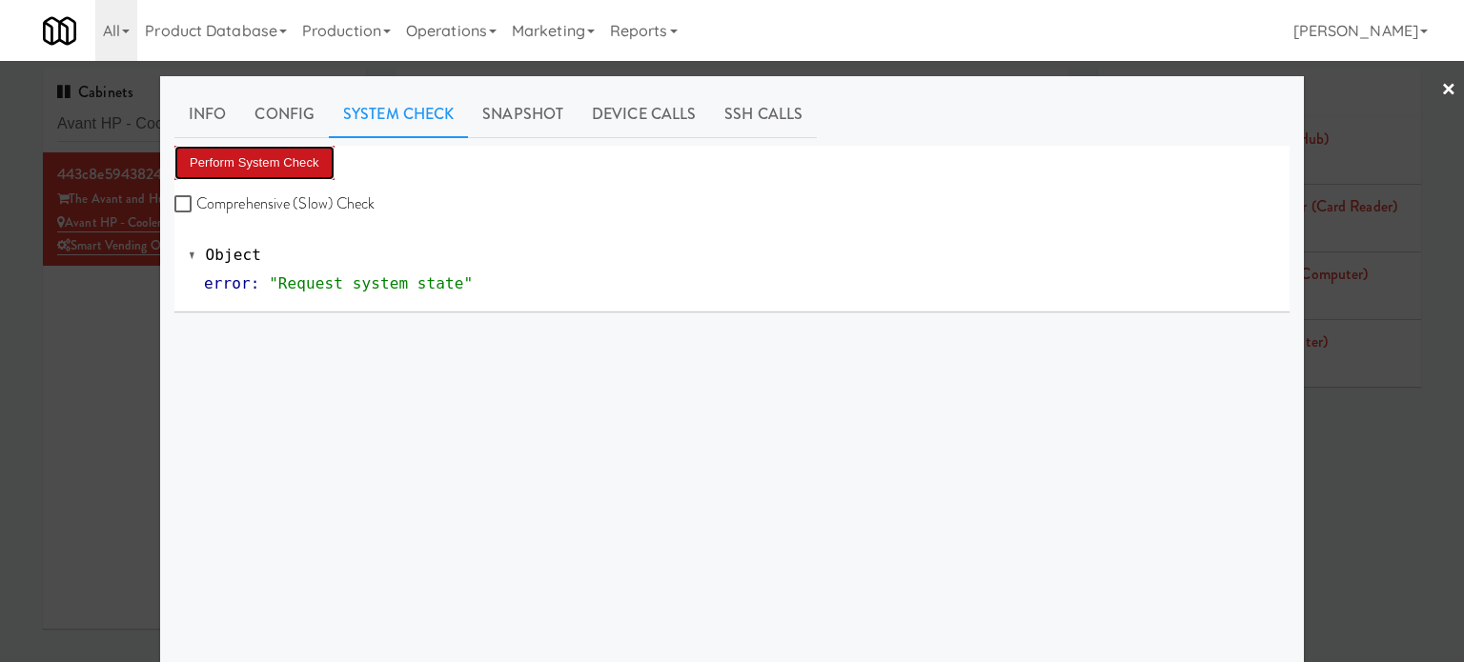
click at [286, 167] on button "Perform System Check" at bounding box center [254, 163] width 160 height 34
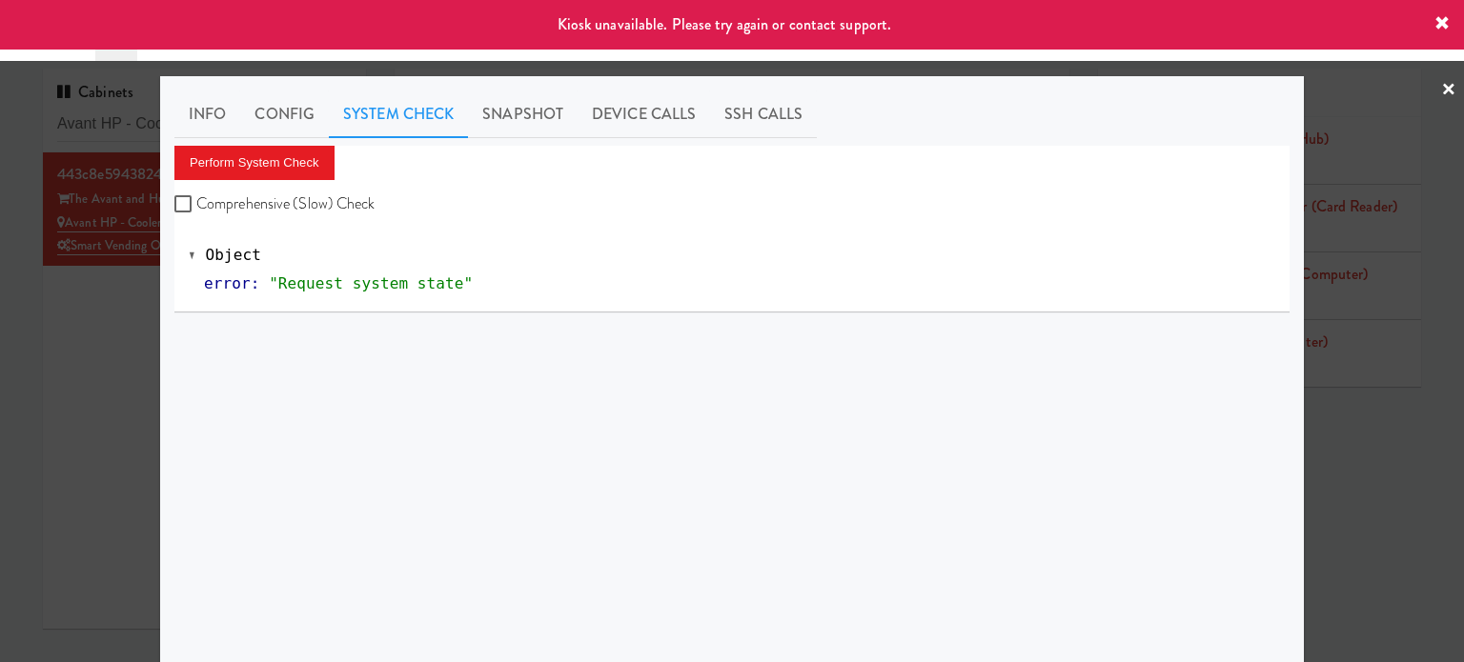
click at [82, 445] on div at bounding box center [732, 331] width 1464 height 662
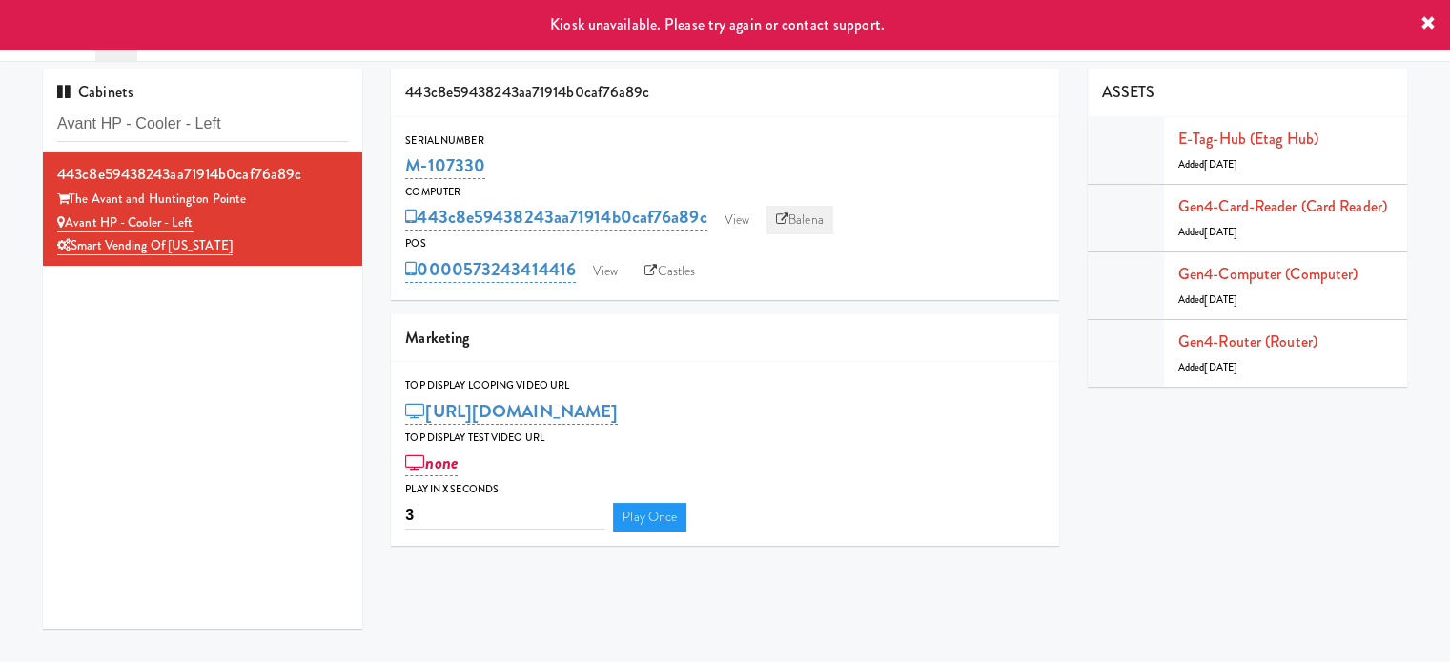
click at [812, 224] on link "Balena" at bounding box center [799, 220] width 67 height 29
